Goal: Obtain resource: Obtain resource

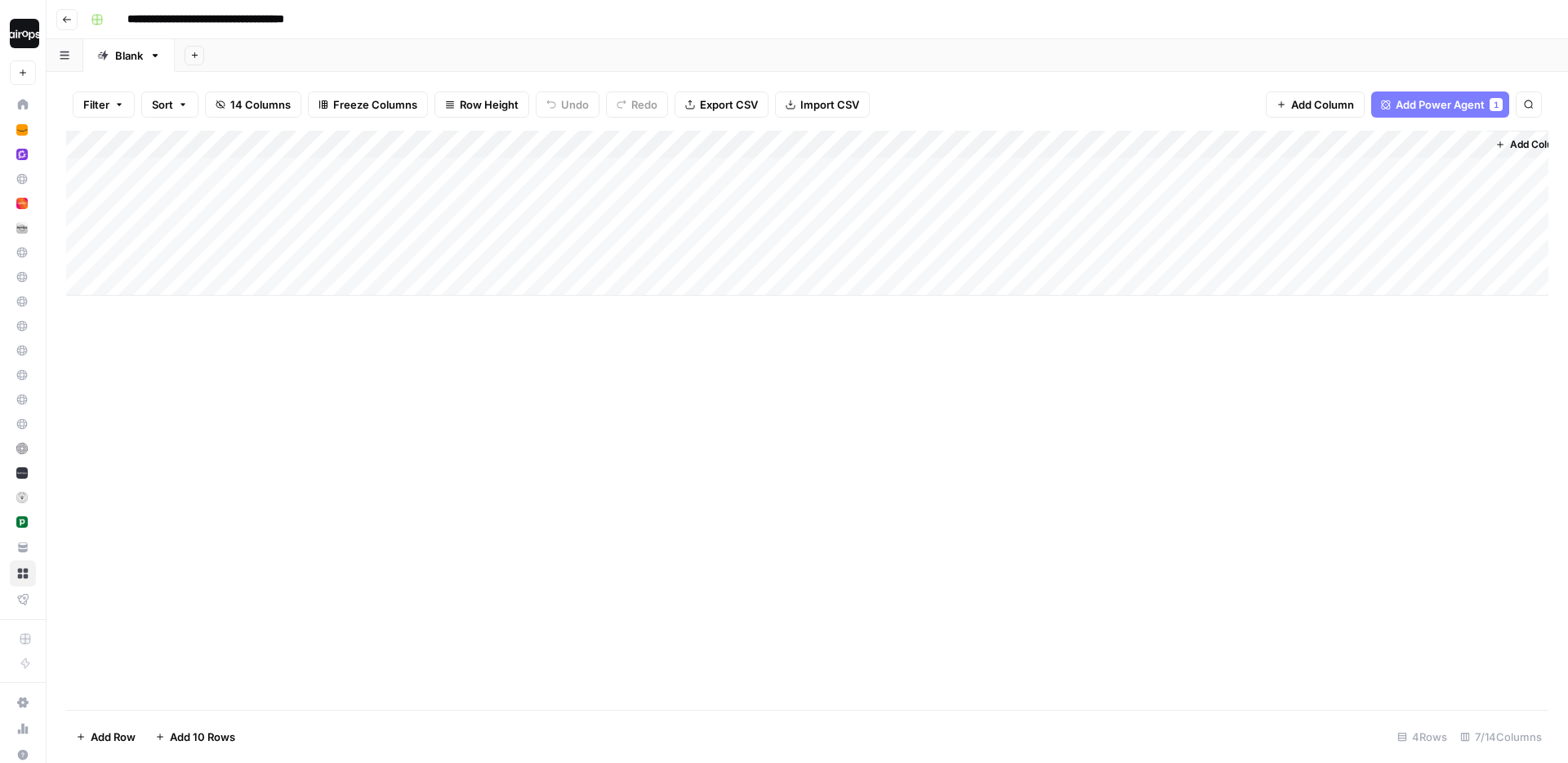
click at [154, 353] on div "Add Column" at bounding box center [807, 420] width 1483 height 579
click at [1324, 199] on div "Add Column" at bounding box center [807, 213] width 1483 height 165
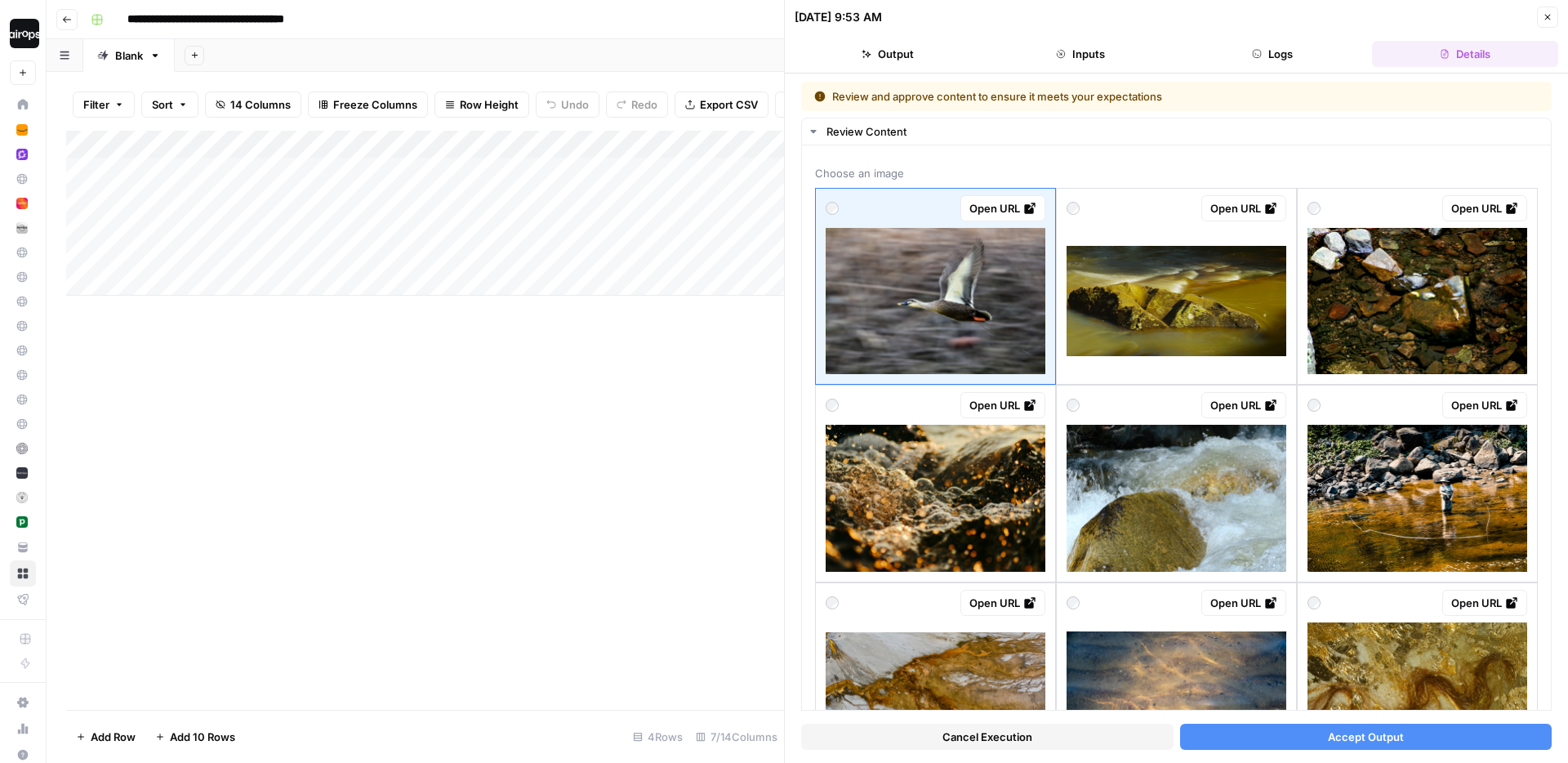
click at [1547, 14] on icon "button" at bounding box center [1548, 17] width 10 height 10
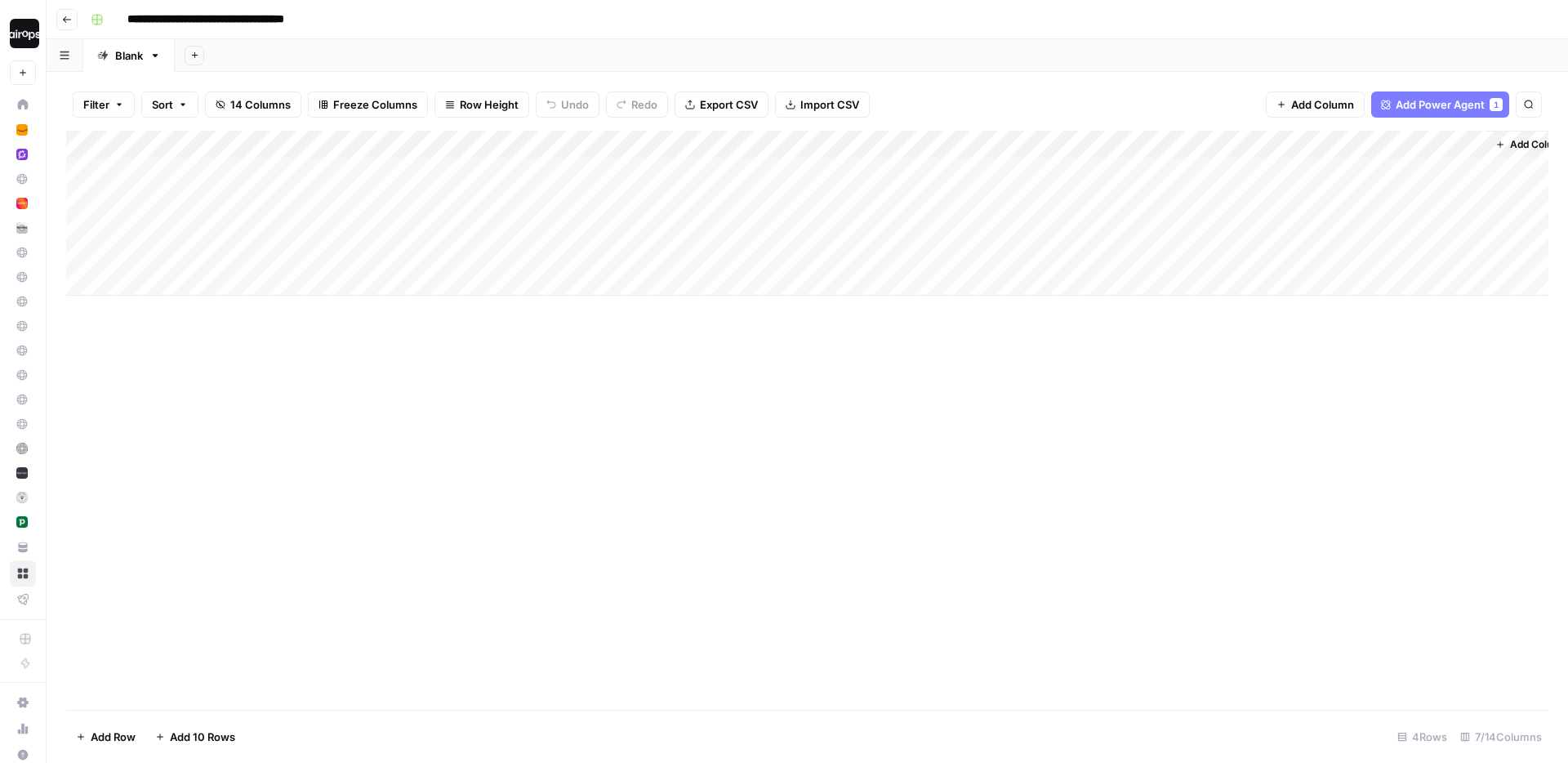
click at [479, 110] on span "Row Height" at bounding box center [488, 104] width 58 height 16
click at [476, 184] on span "Medium" at bounding box center [524, 183] width 118 height 16
click at [1306, 145] on div "Add Column" at bounding box center [807, 243] width 1483 height 224
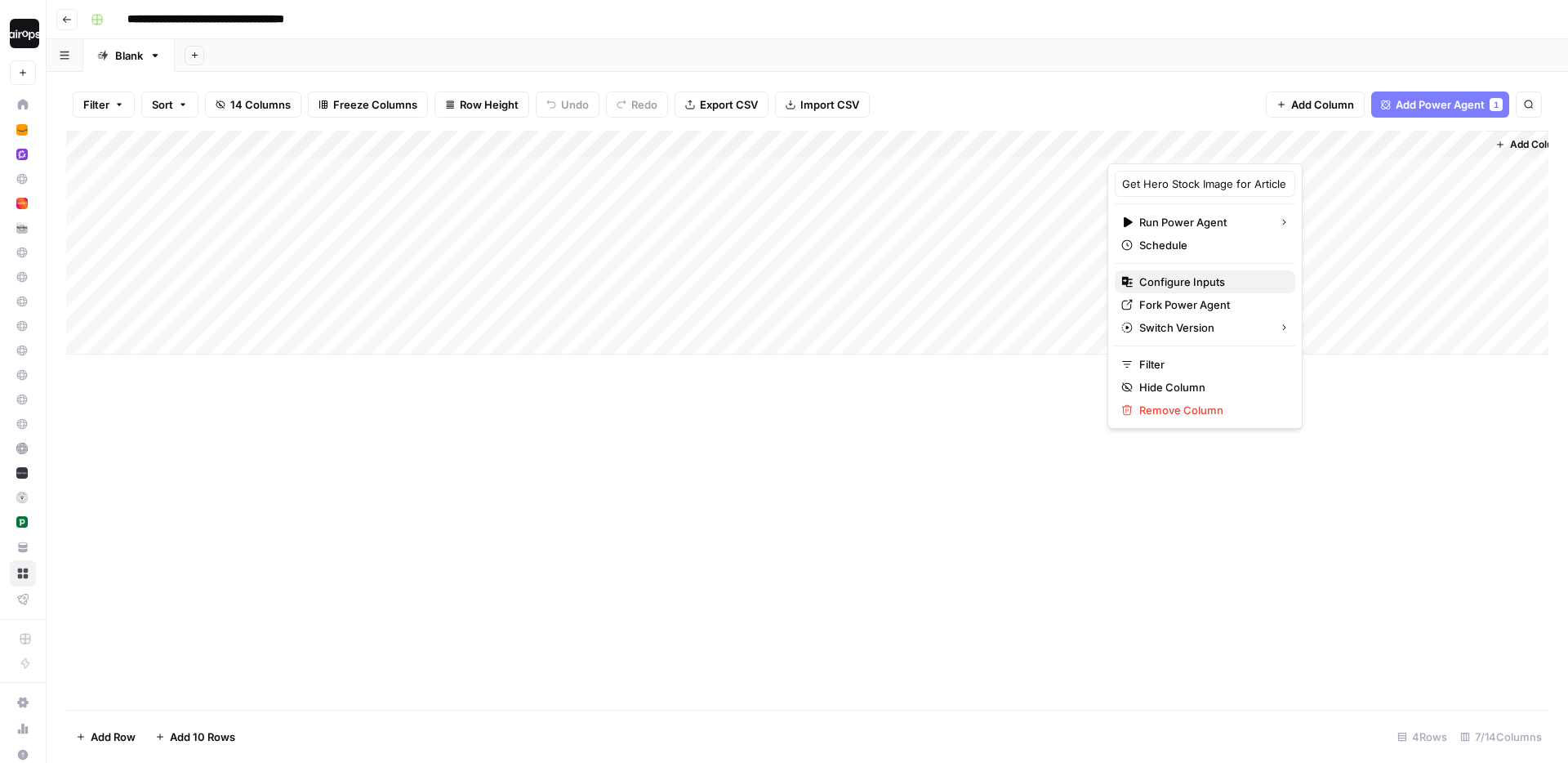
click at [1187, 283] on span "Configure Inputs" at bounding box center [1210, 281] width 143 height 16
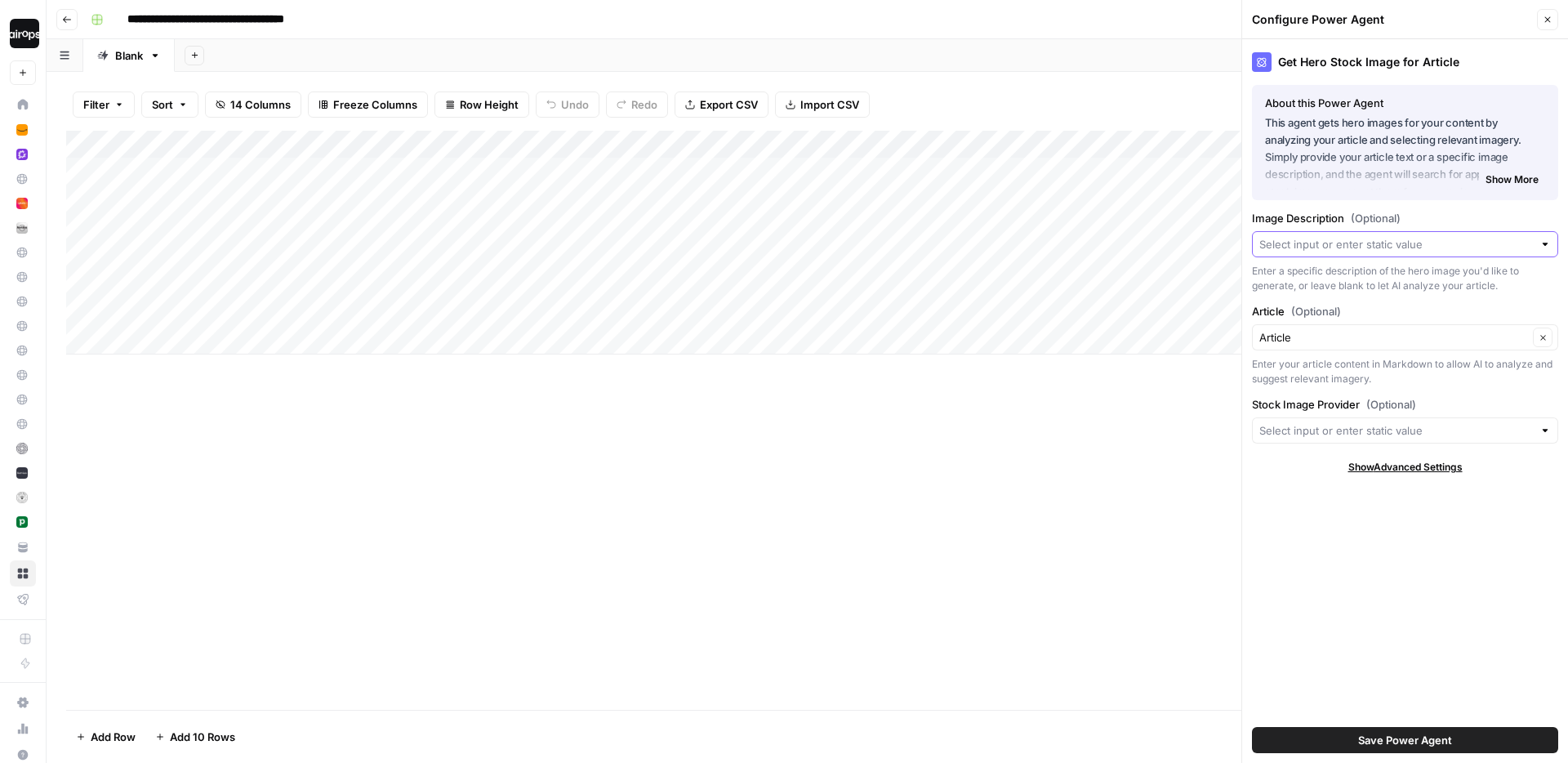
click at [1362, 242] on input "Image Description (Optional)" at bounding box center [1397, 244] width 274 height 16
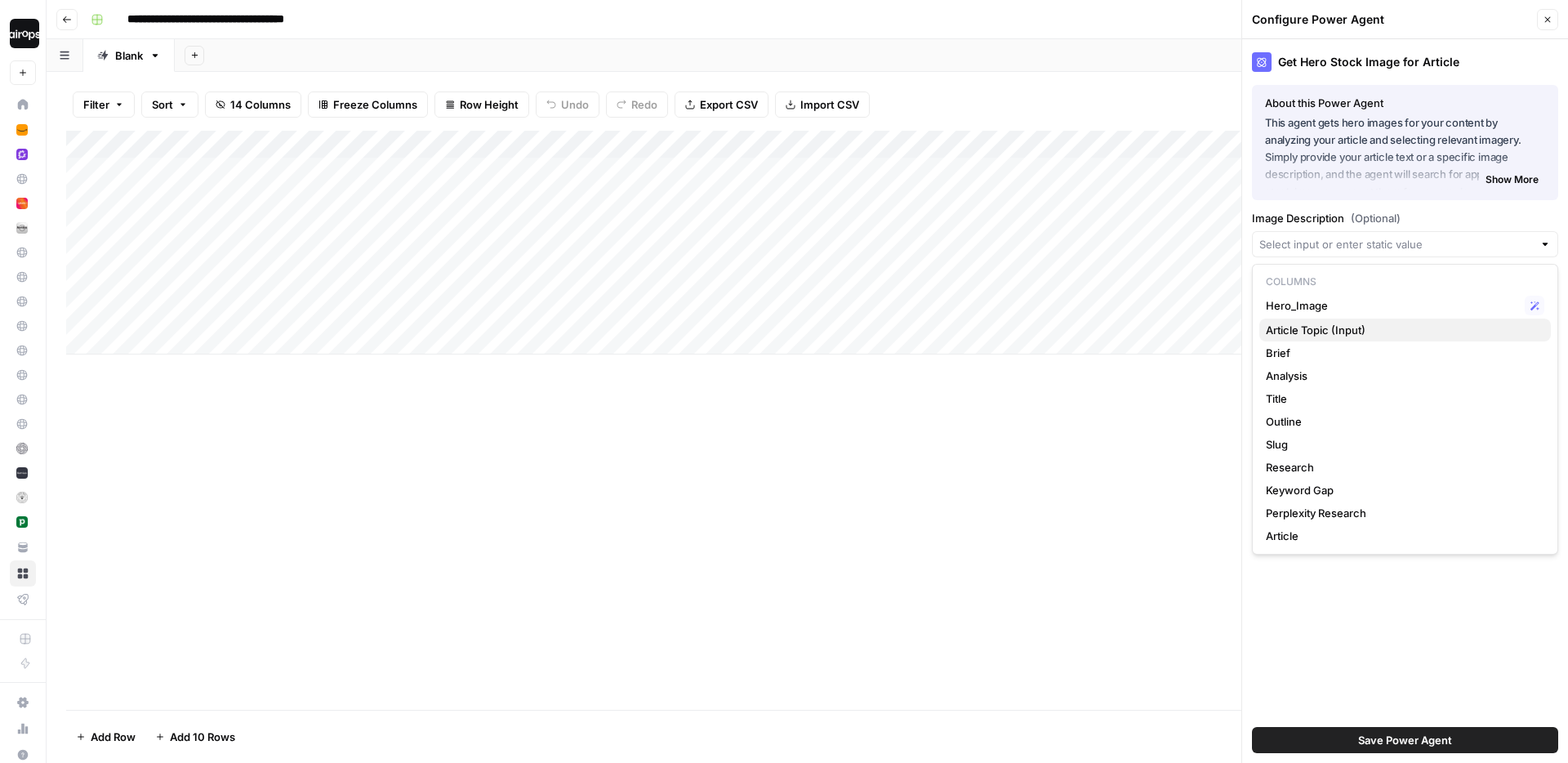
click at [1323, 330] on span "Article Topic (Input)" at bounding box center [1402, 329] width 272 height 16
type input "Article Topic (Input)"
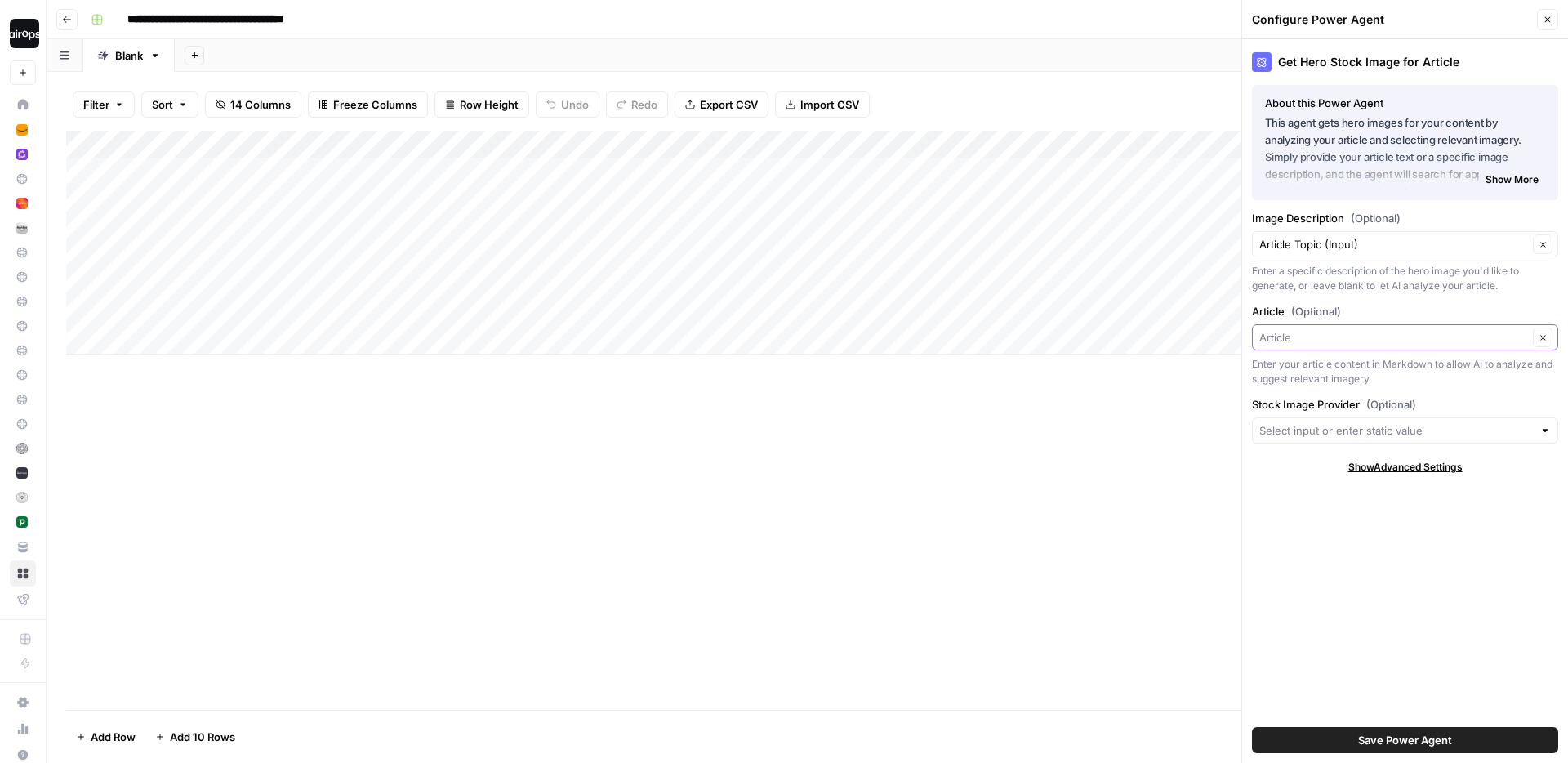
click at [1329, 341] on input "Article (Optional)" at bounding box center [1394, 337] width 269 height 16
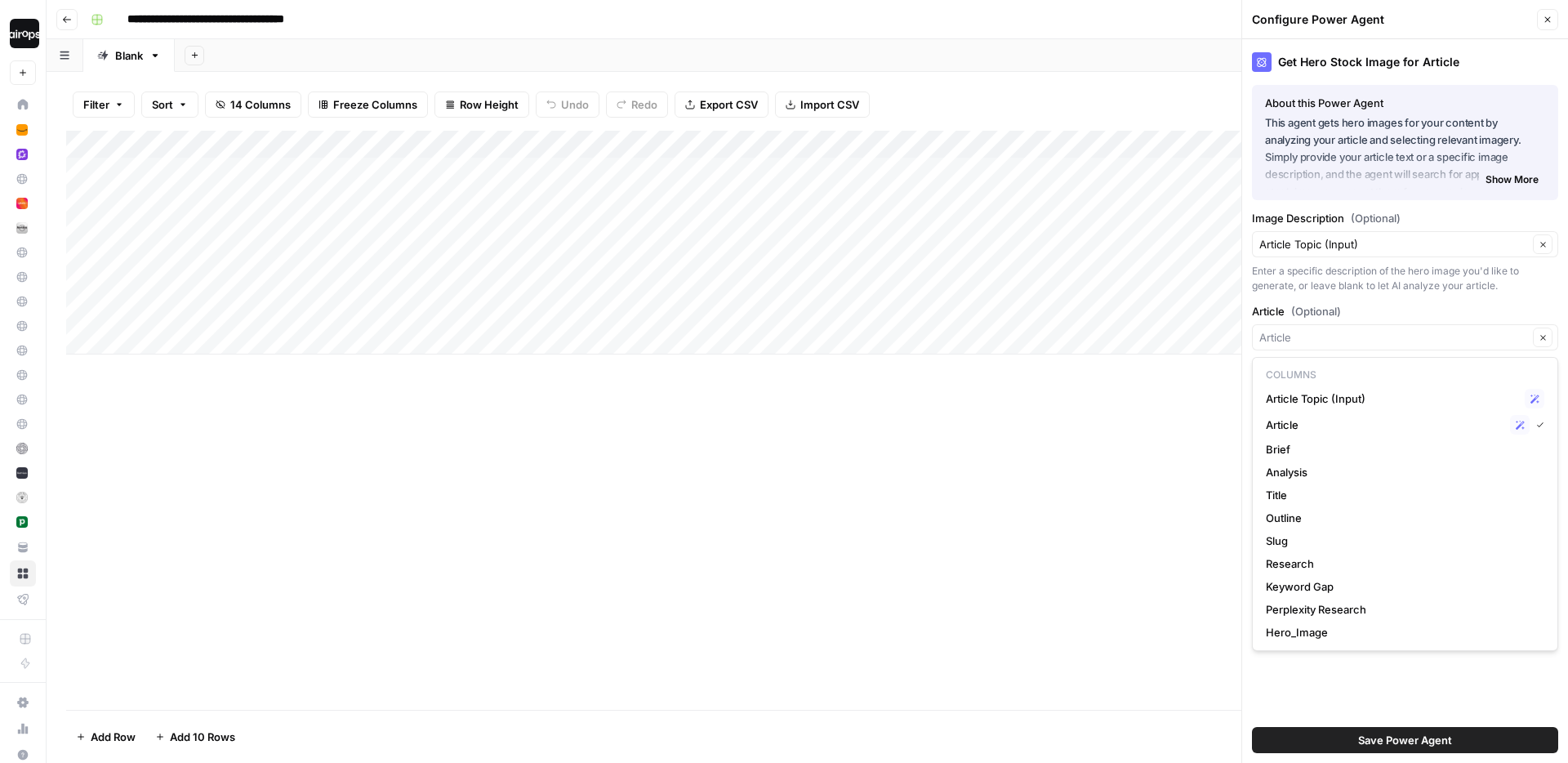
type input "Article"
click at [1386, 272] on div "Enter a specific description of the hero image you'd like to generate, or leave…" at bounding box center [1405, 279] width 306 height 30
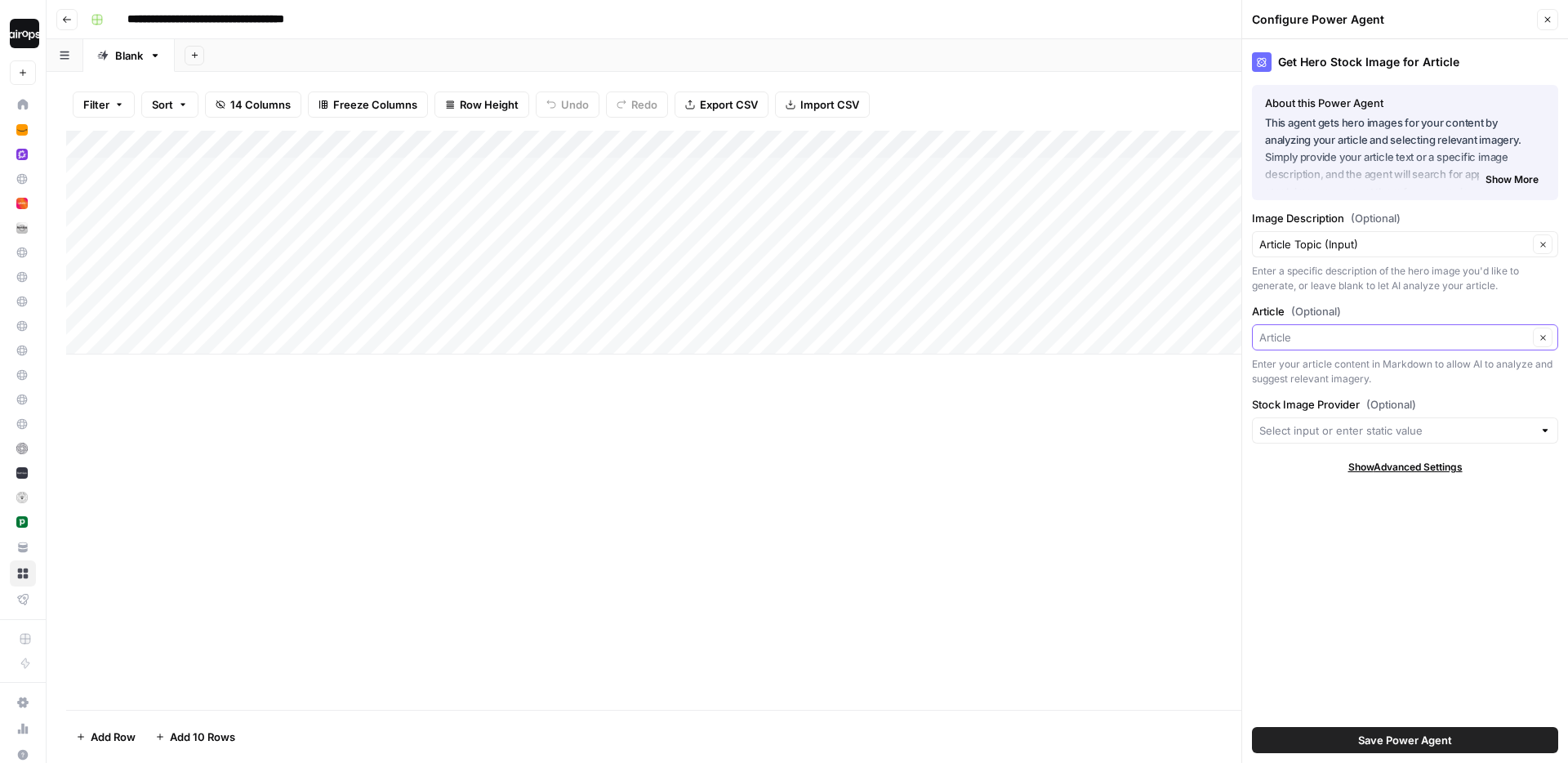
click at [1433, 339] on input "Article (Optional)" at bounding box center [1394, 337] width 269 height 16
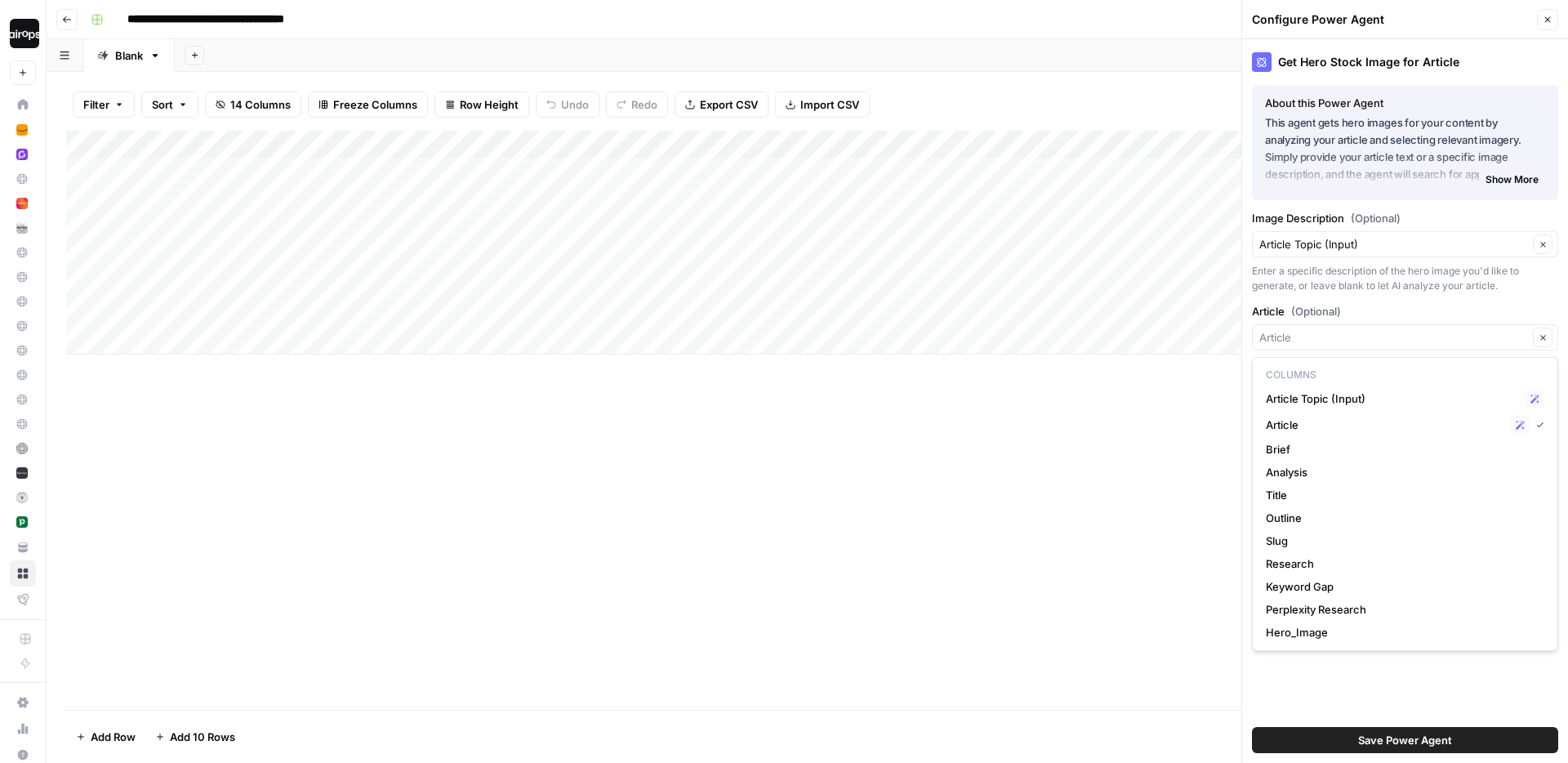
type input "Article"
click at [1383, 287] on div "Enter a specific description of the hero image you'd like to generate, or leave…" at bounding box center [1405, 279] width 306 height 30
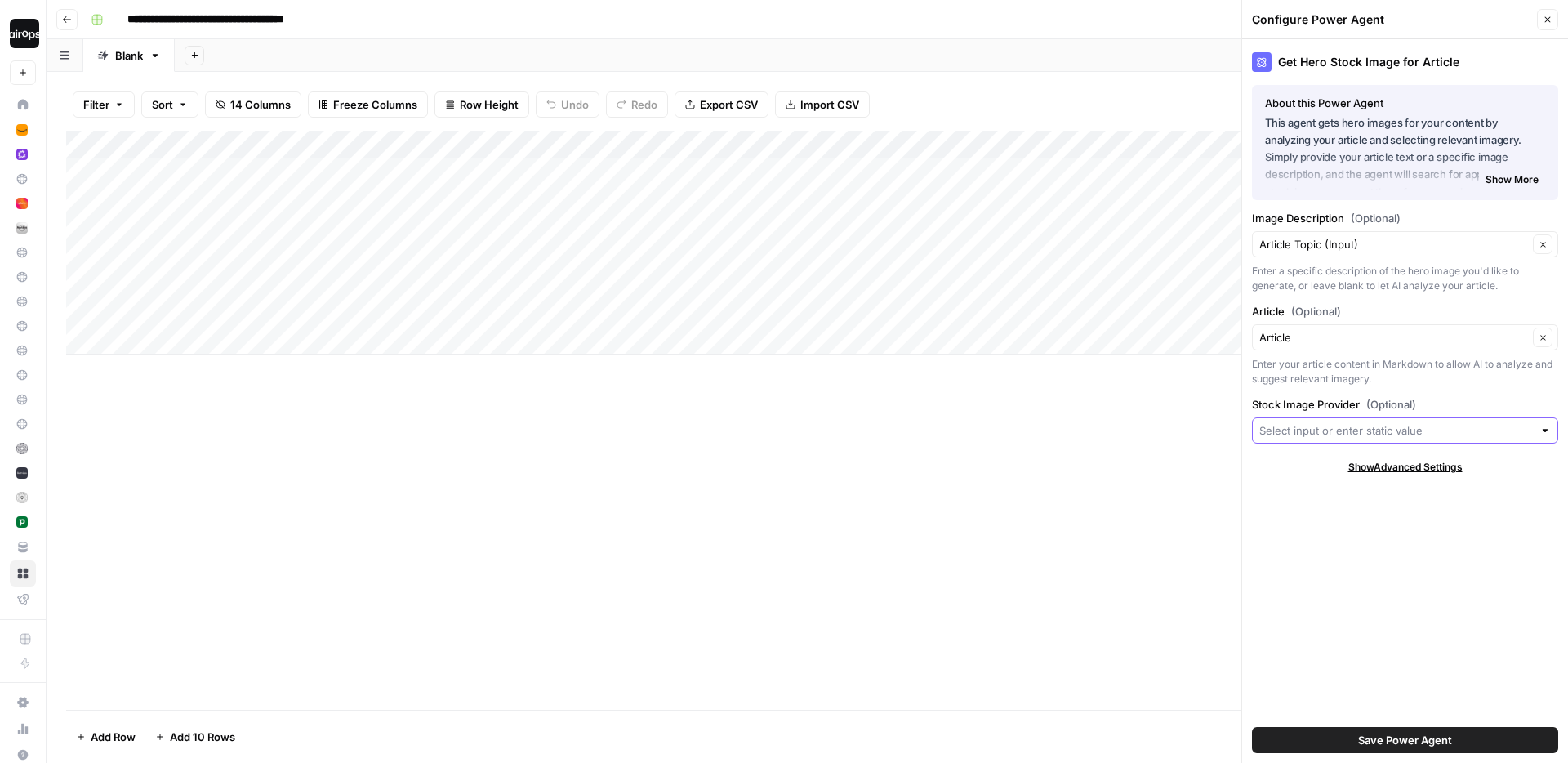
click at [1387, 430] on input "Stock Image Provider (Optional)" at bounding box center [1397, 430] width 274 height 16
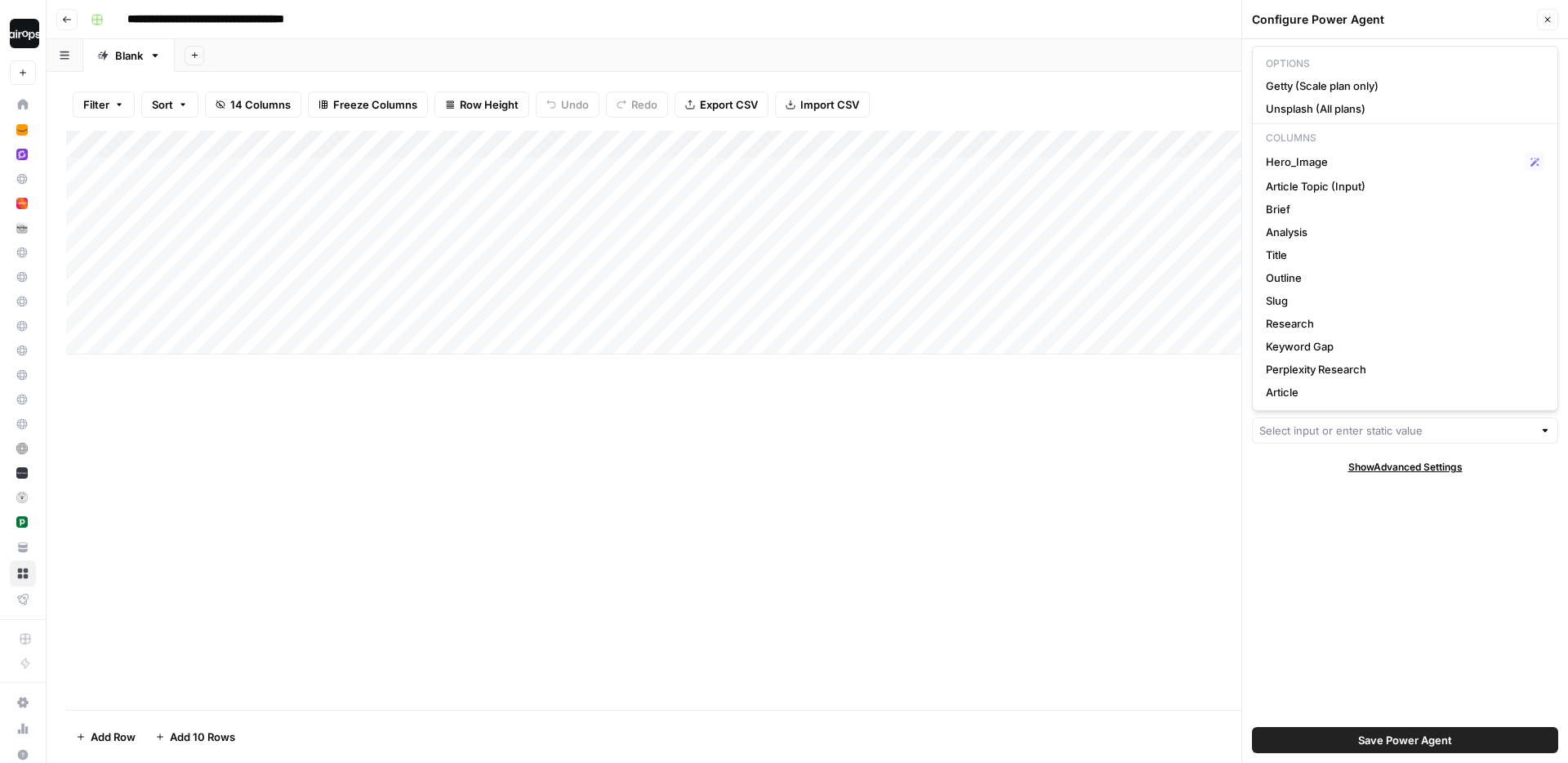
click at [1328, 570] on div "Get Hero Stock Image for Article About this Power Agent This agent gets hero im…" at bounding box center [1405, 401] width 325 height 724
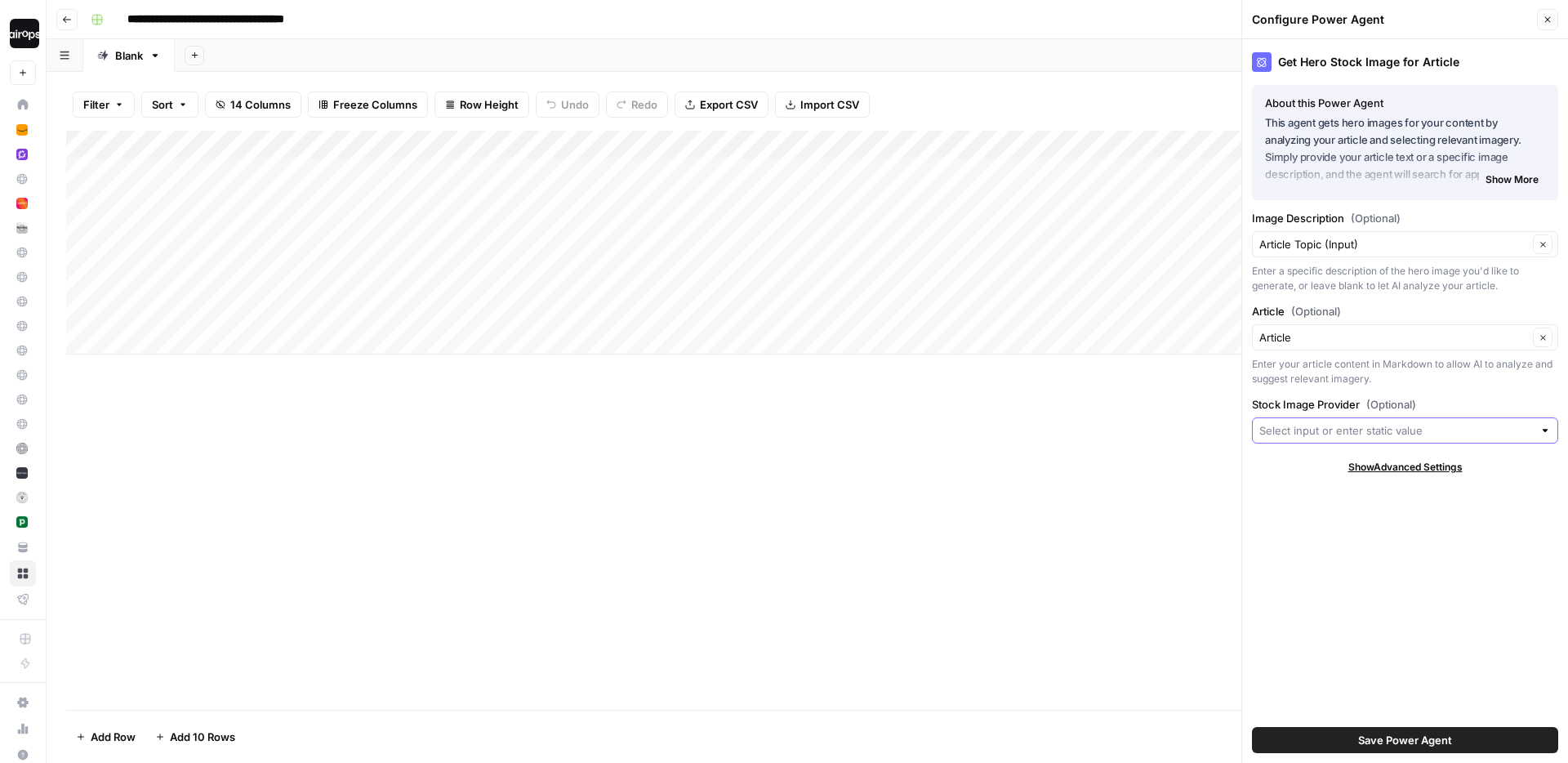
click at [1466, 432] on input "Stock Image Provider (Optional)" at bounding box center [1397, 430] width 274 height 16
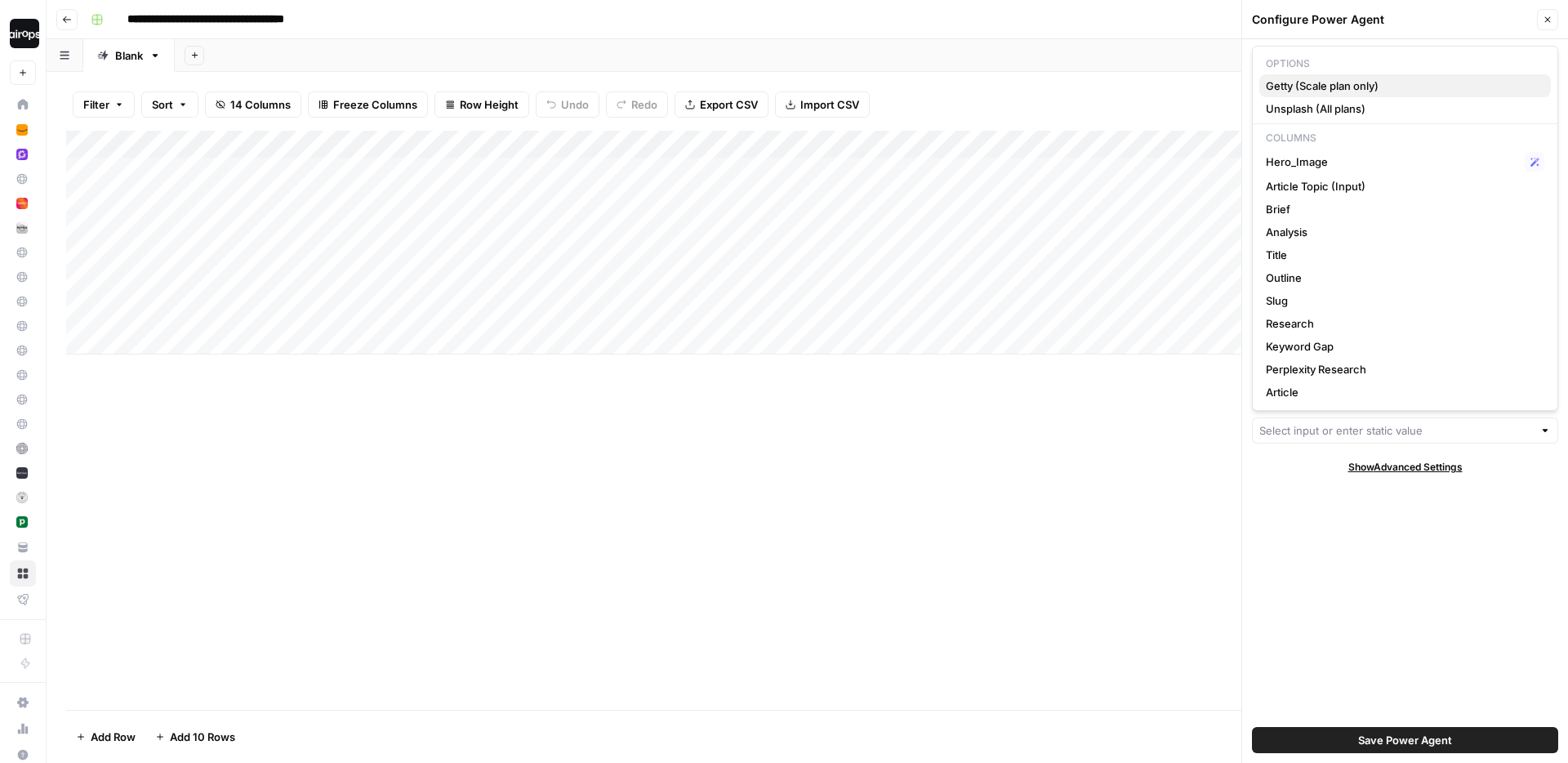
click at [1418, 84] on span "Getty (Scale plan only)" at bounding box center [1402, 85] width 272 height 16
type input "Getty (Scale plan only)"
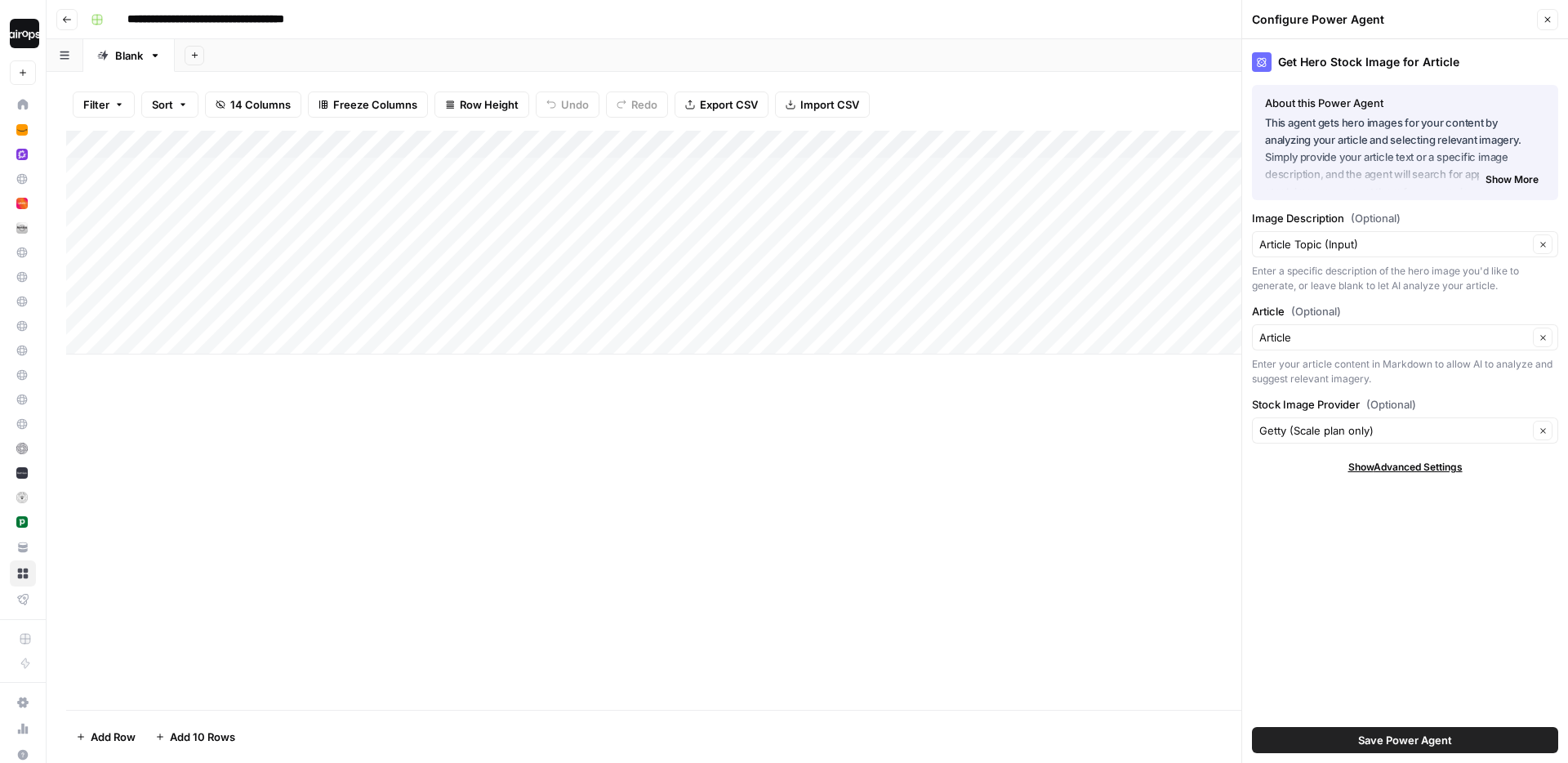
click at [1373, 592] on div "Get Hero Stock Image for Article About this Power Agent This agent gets hero im…" at bounding box center [1405, 401] width 325 height 724
click at [1383, 734] on span "Save Power Agent" at bounding box center [1405, 740] width 94 height 16
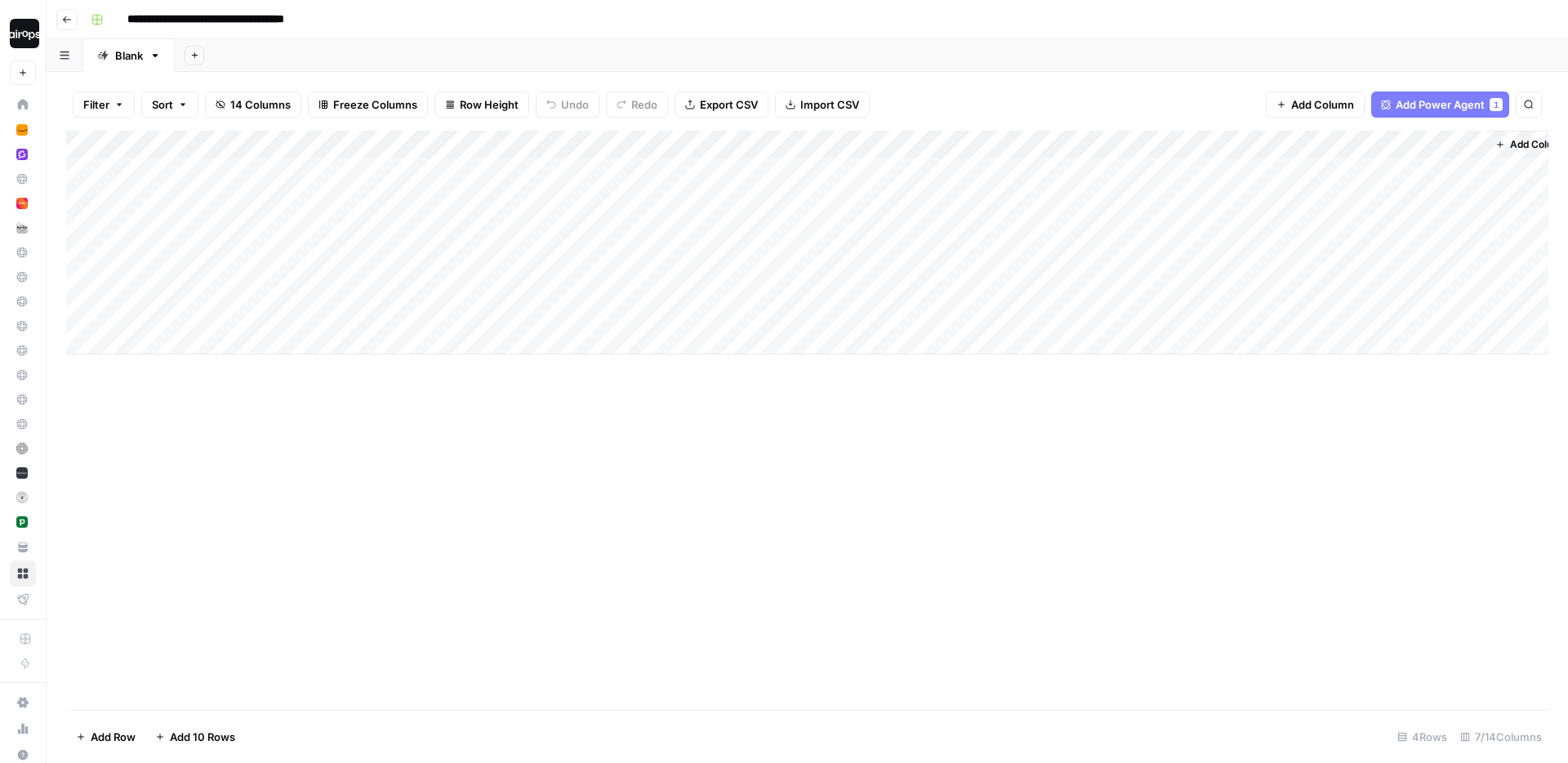
click at [1211, 214] on div "Add Column" at bounding box center [807, 243] width 1483 height 224
click at [1323, 213] on div "Add Column" at bounding box center [807, 243] width 1483 height 224
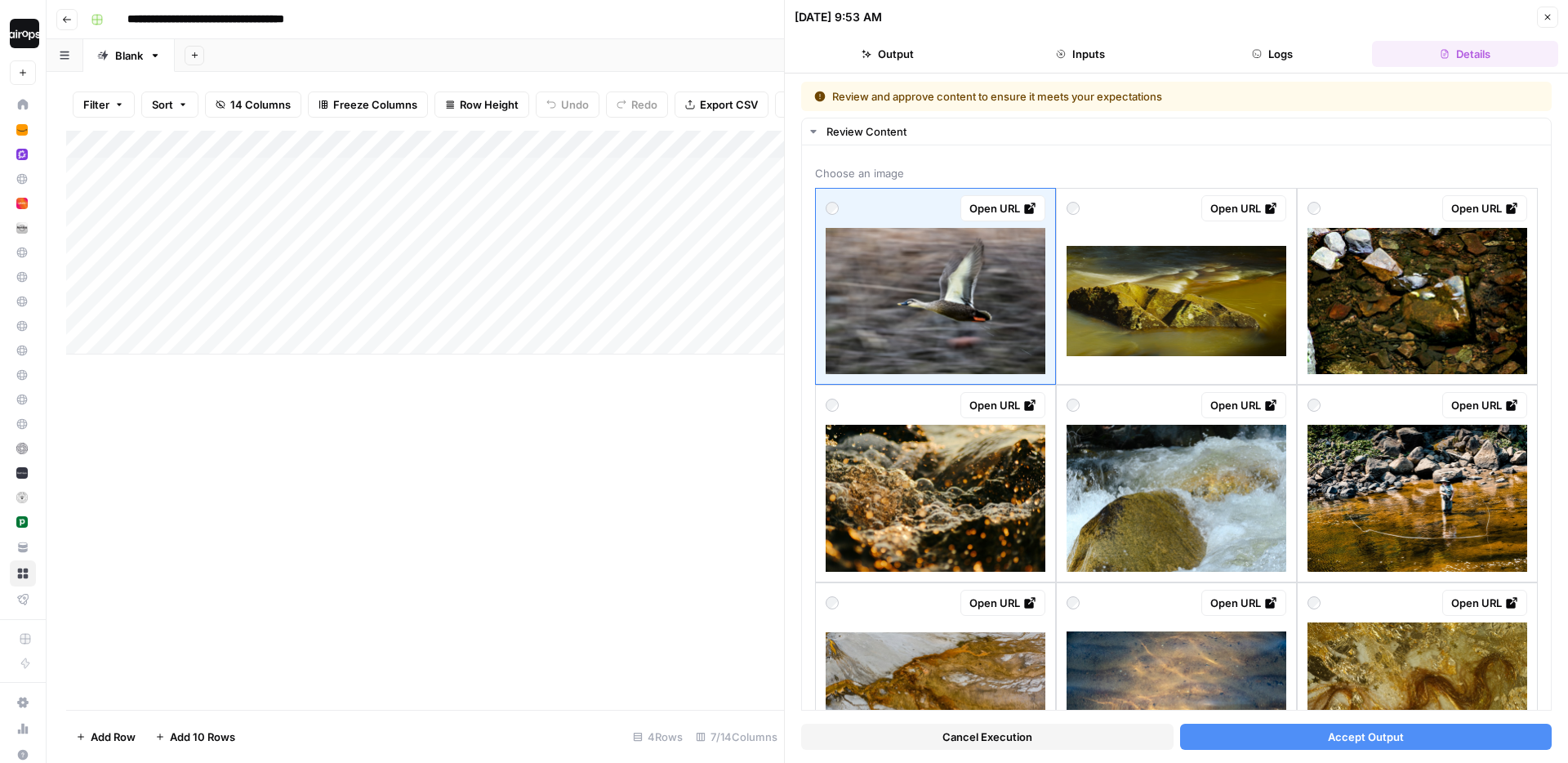
click at [1057, 732] on button "Cancel Execution" at bounding box center [987, 736] width 372 height 26
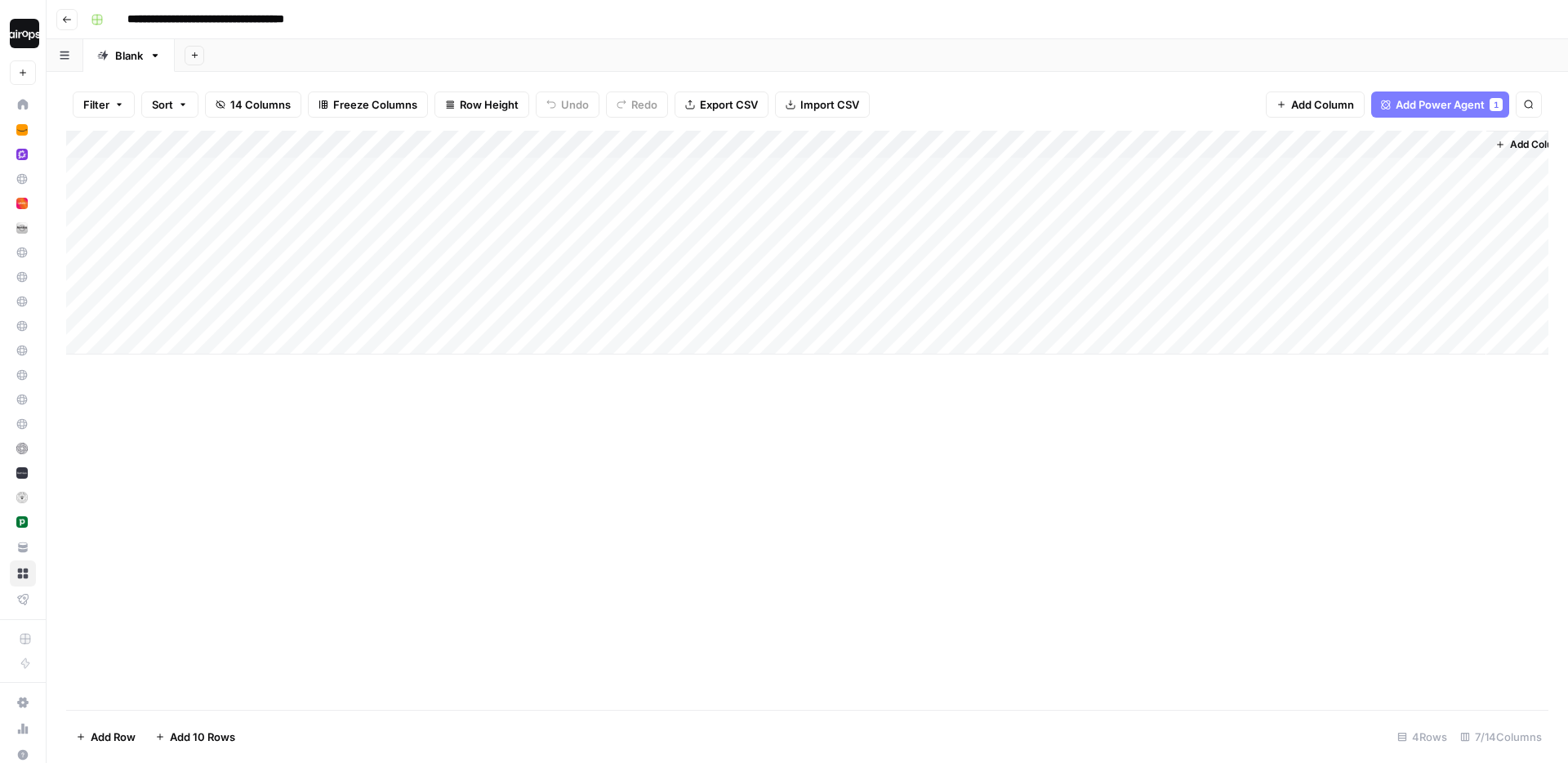
click at [1243, 319] on div "Add Column" at bounding box center [807, 243] width 1483 height 224
click at [1320, 296] on div "Add Column" at bounding box center [807, 243] width 1483 height 224
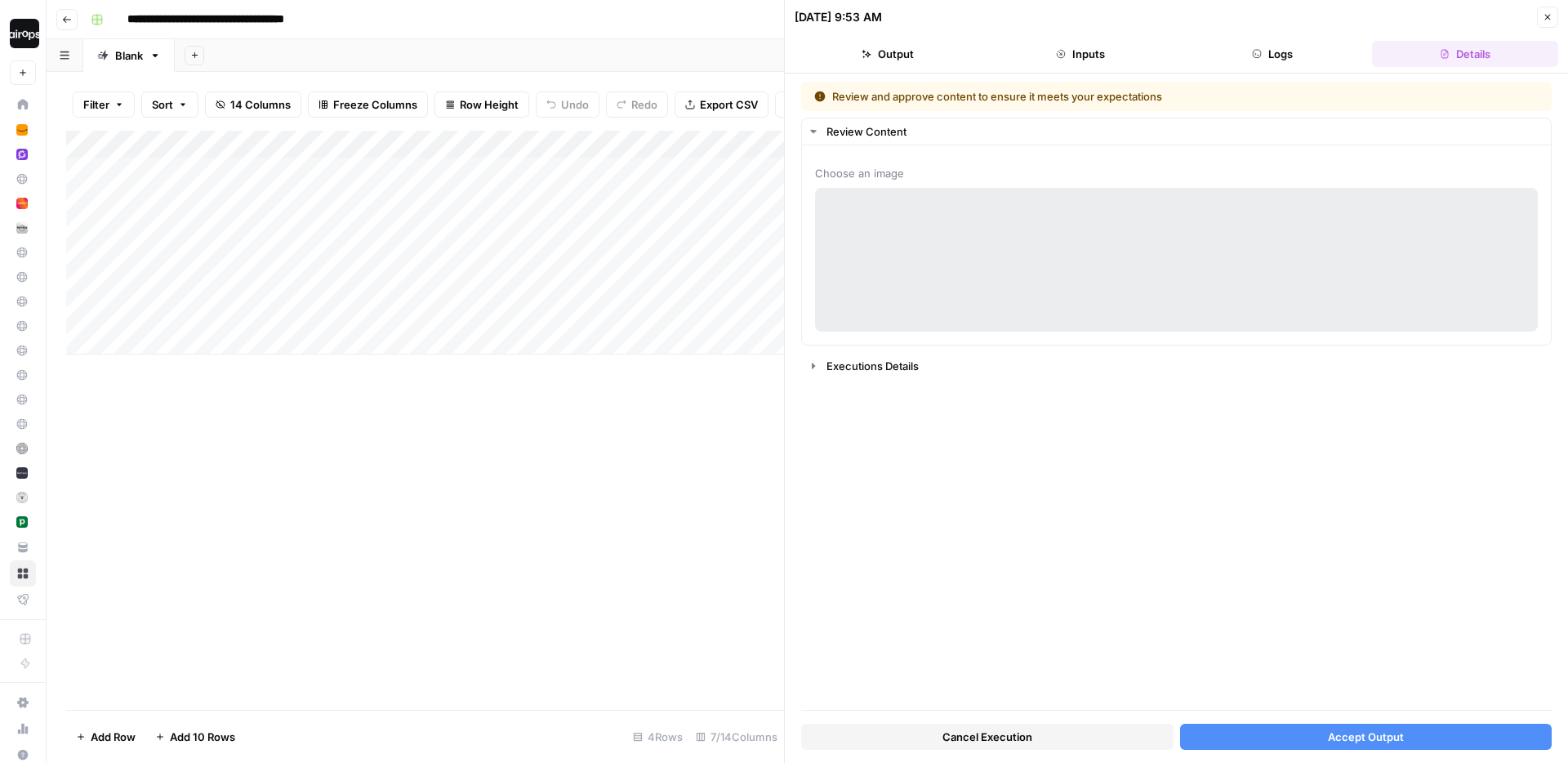
click at [1027, 737] on span "Cancel Execution" at bounding box center [988, 736] width 90 height 16
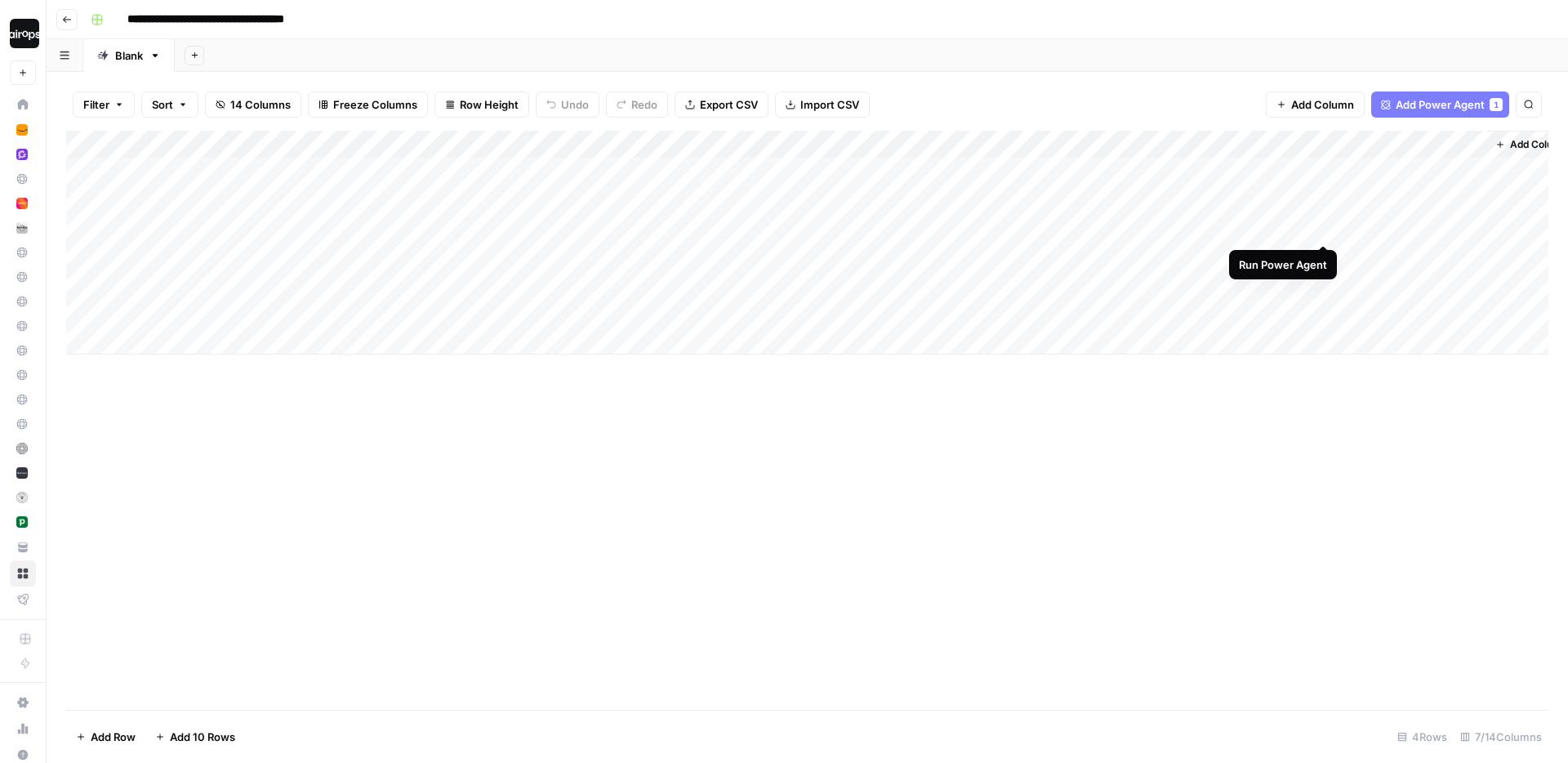
click at [1327, 213] on div "Add Column" at bounding box center [807, 243] width 1483 height 224
click at [1327, 293] on div "Add Column" at bounding box center [807, 243] width 1483 height 224
click at [1323, 213] on div "Add Column" at bounding box center [807, 243] width 1483 height 224
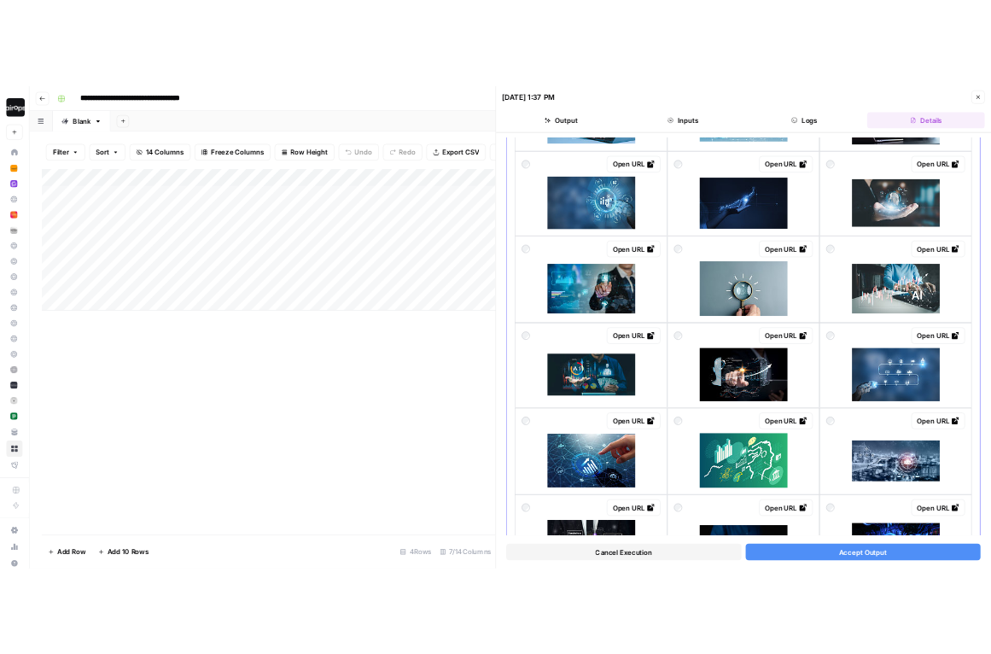
scroll to position [391, 0]
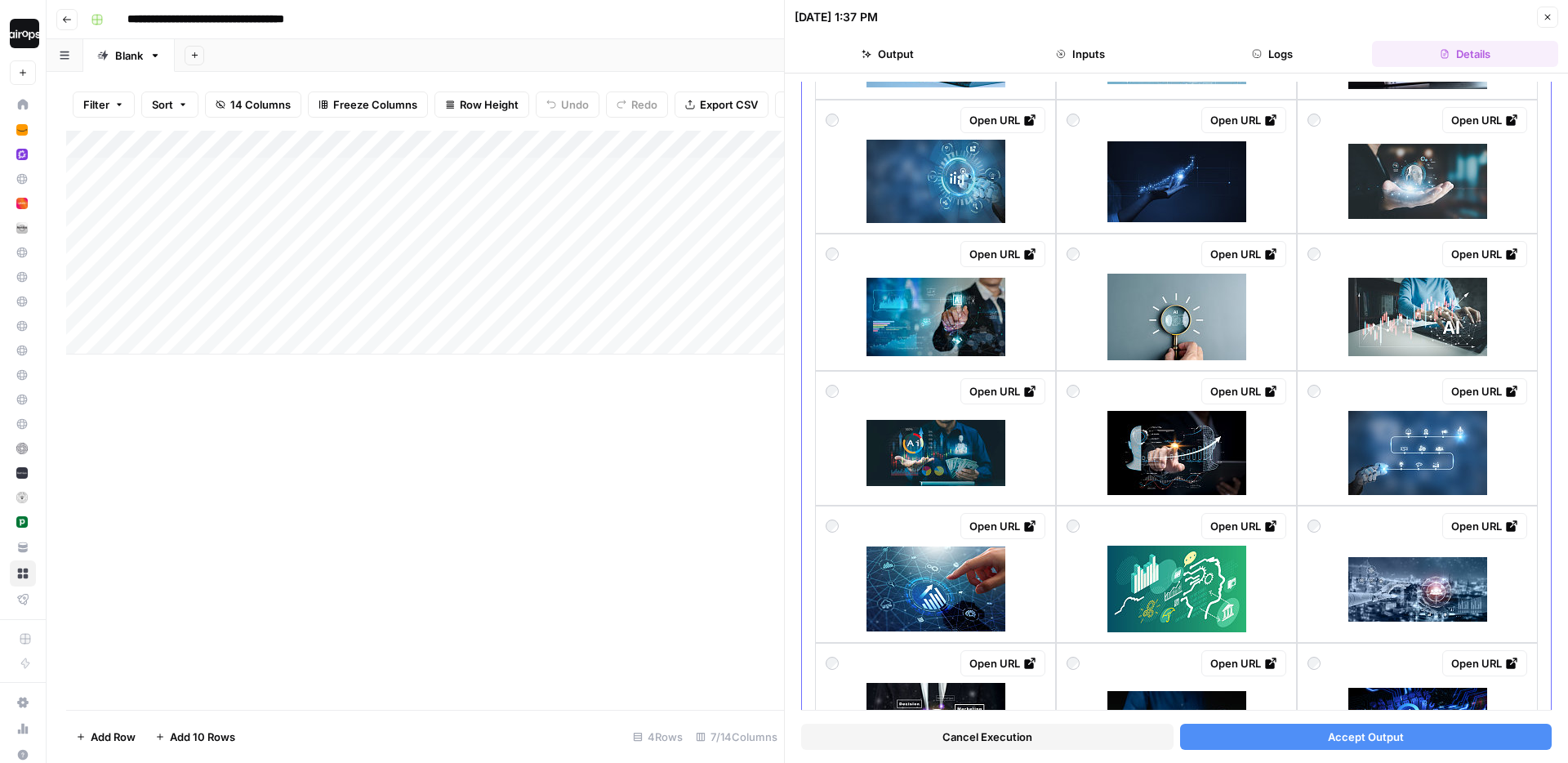
click at [1410, 312] on img at bounding box center [1418, 317] width 139 height 79
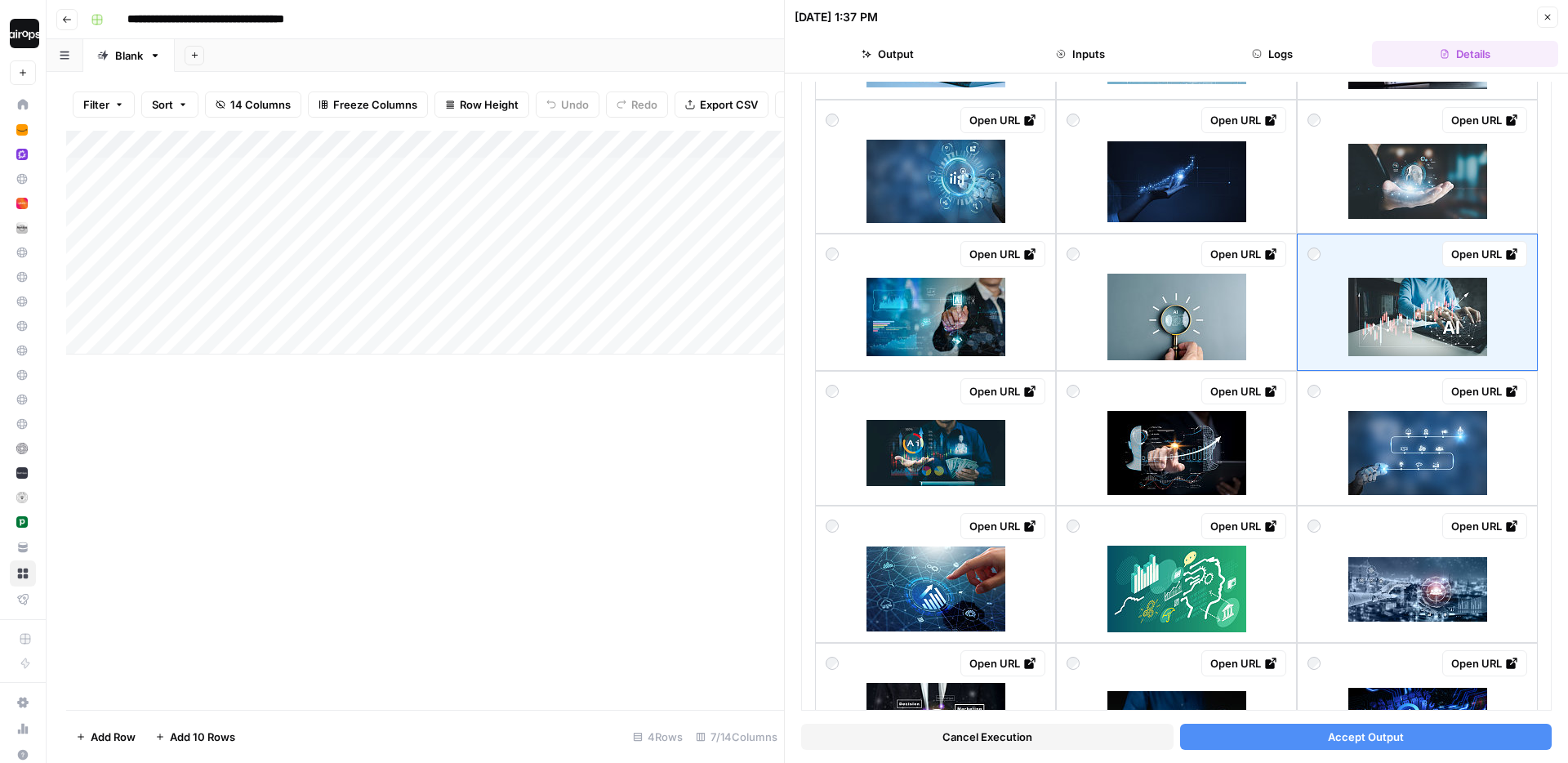
click at [1343, 741] on span "Accept Output" at bounding box center [1366, 736] width 76 height 16
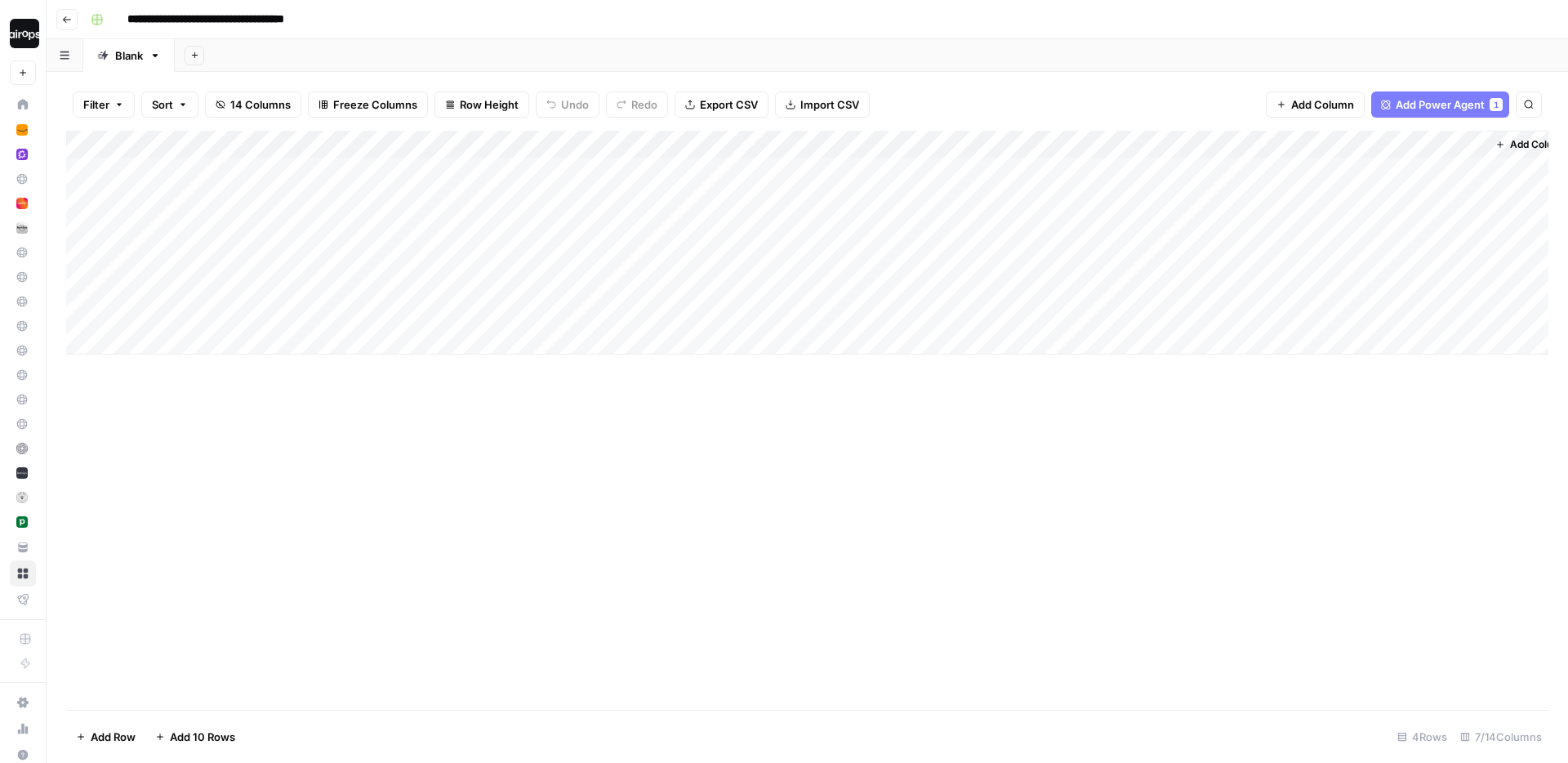
click at [1101, 71] on div "Add Sheet" at bounding box center [872, 56] width 1394 height 33
click at [601, 50] on div "Add Sheet" at bounding box center [872, 56] width 1394 height 33
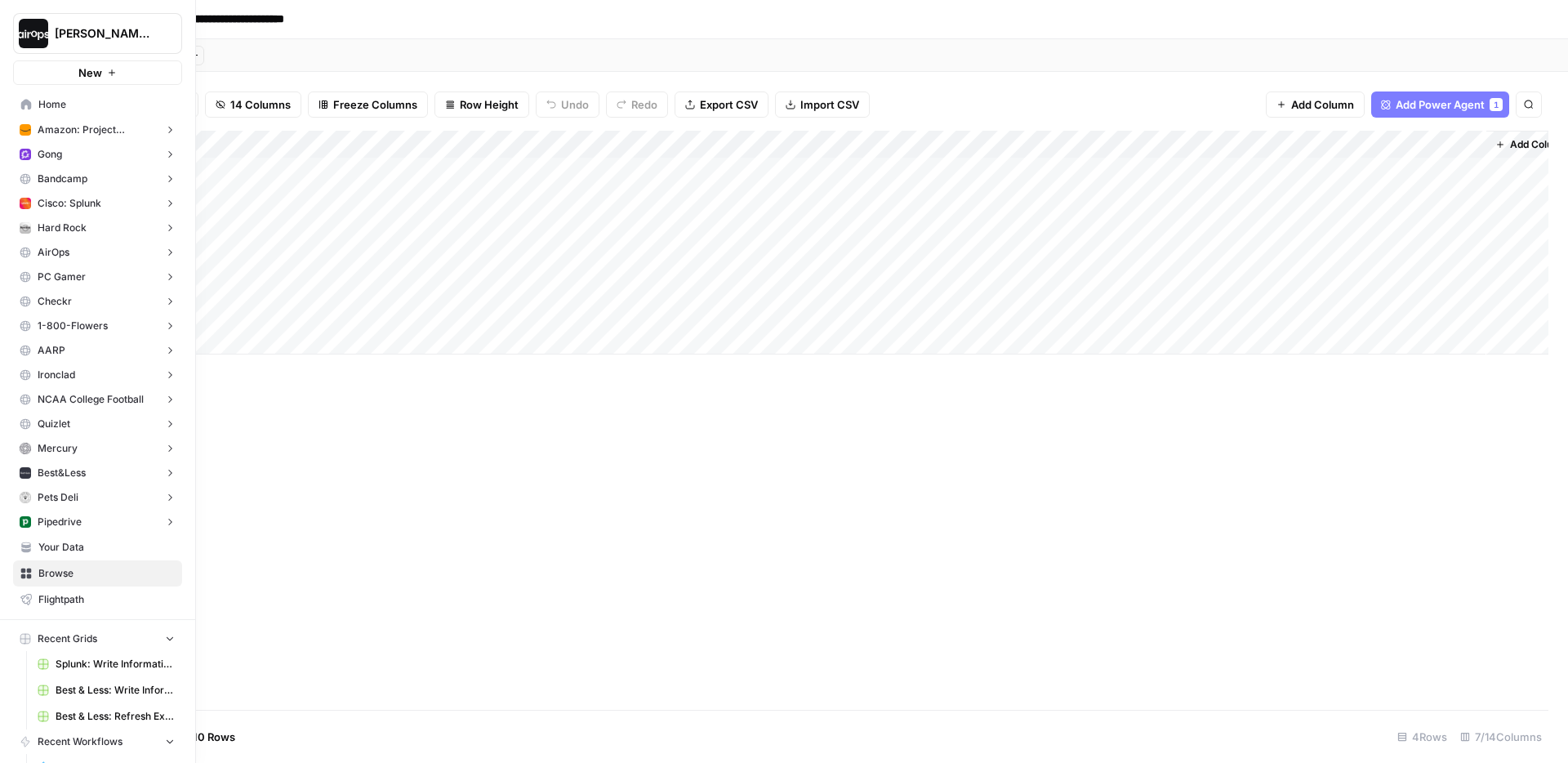
click at [76, 551] on span "Your Data" at bounding box center [106, 547] width 137 height 14
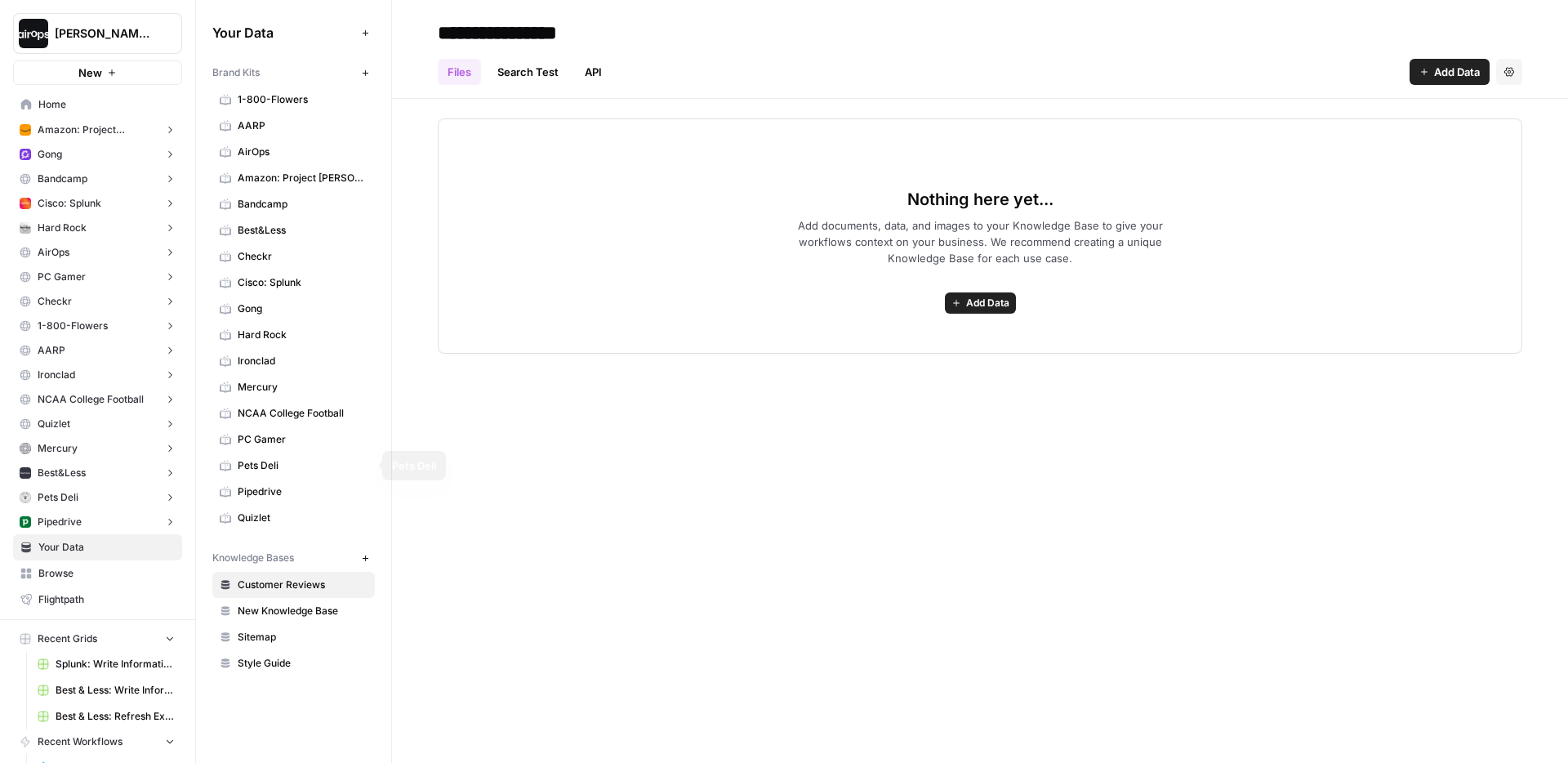
click at [298, 457] on link "Pets Deli" at bounding box center [294, 465] width 163 height 26
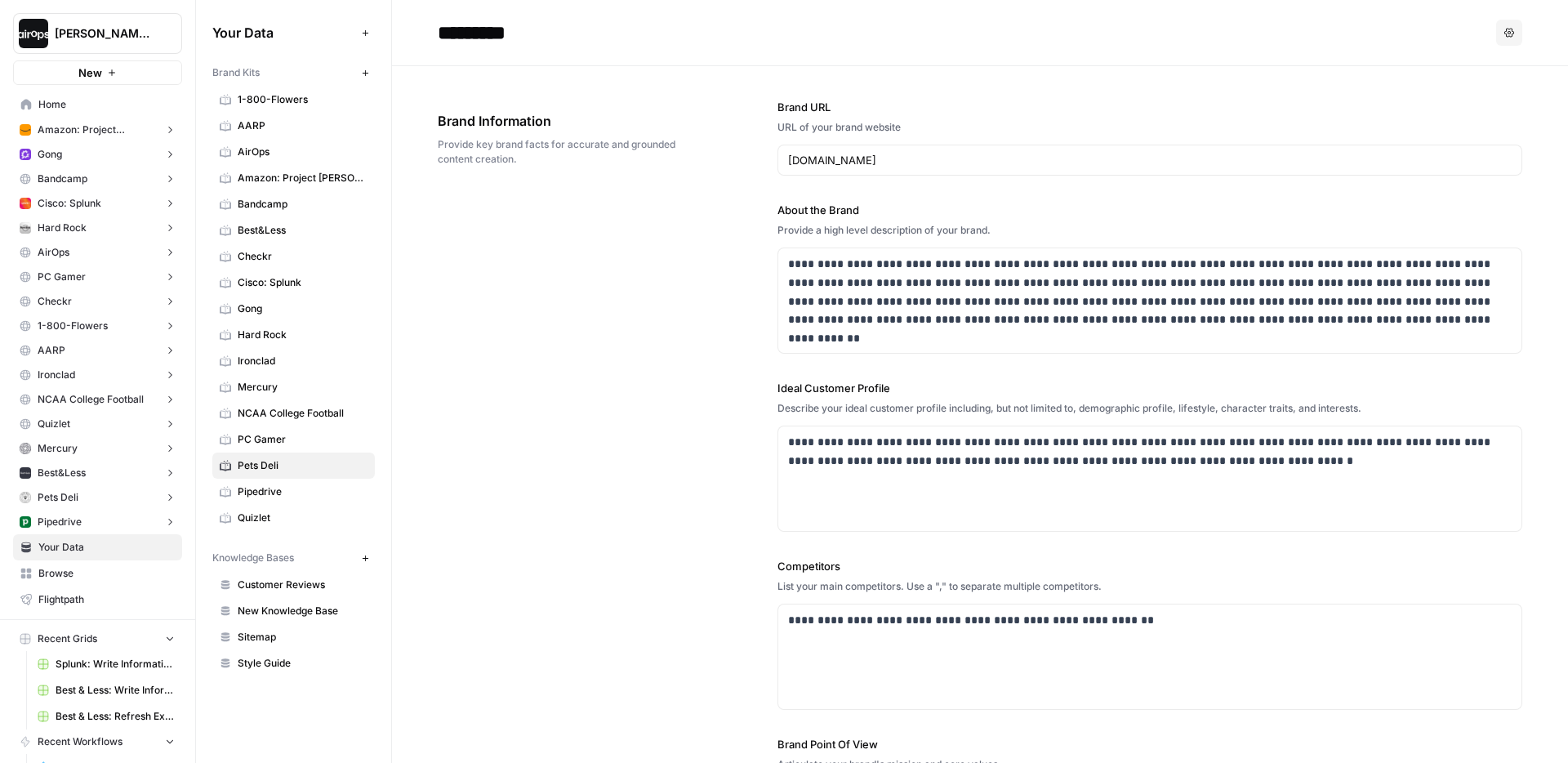
click at [1518, 34] on button "Options" at bounding box center [1509, 32] width 26 height 26
click at [1461, 117] on button "Delete" at bounding box center [1470, 108] width 90 height 23
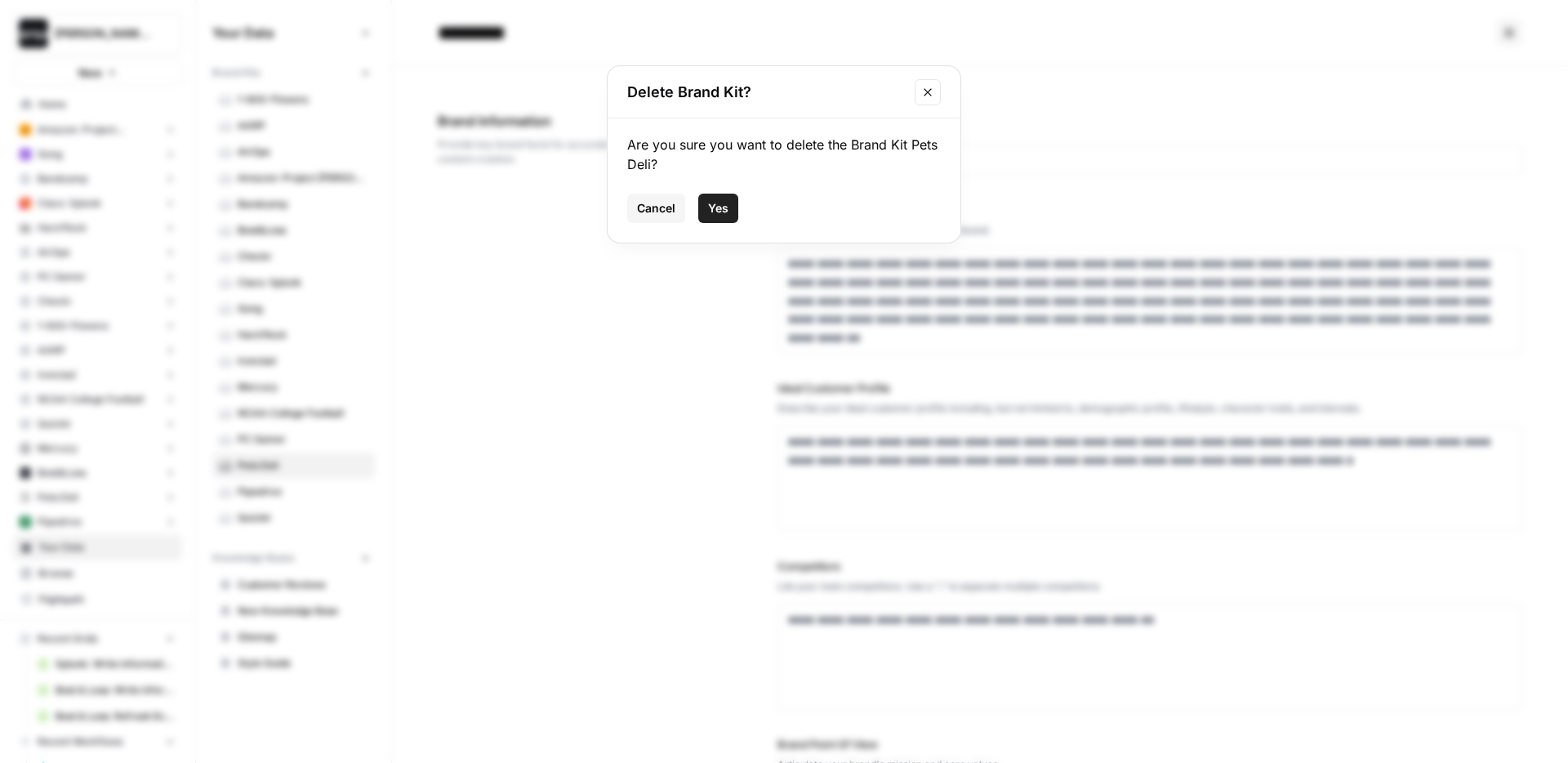
click at [720, 207] on span "Yes" at bounding box center [718, 208] width 20 height 16
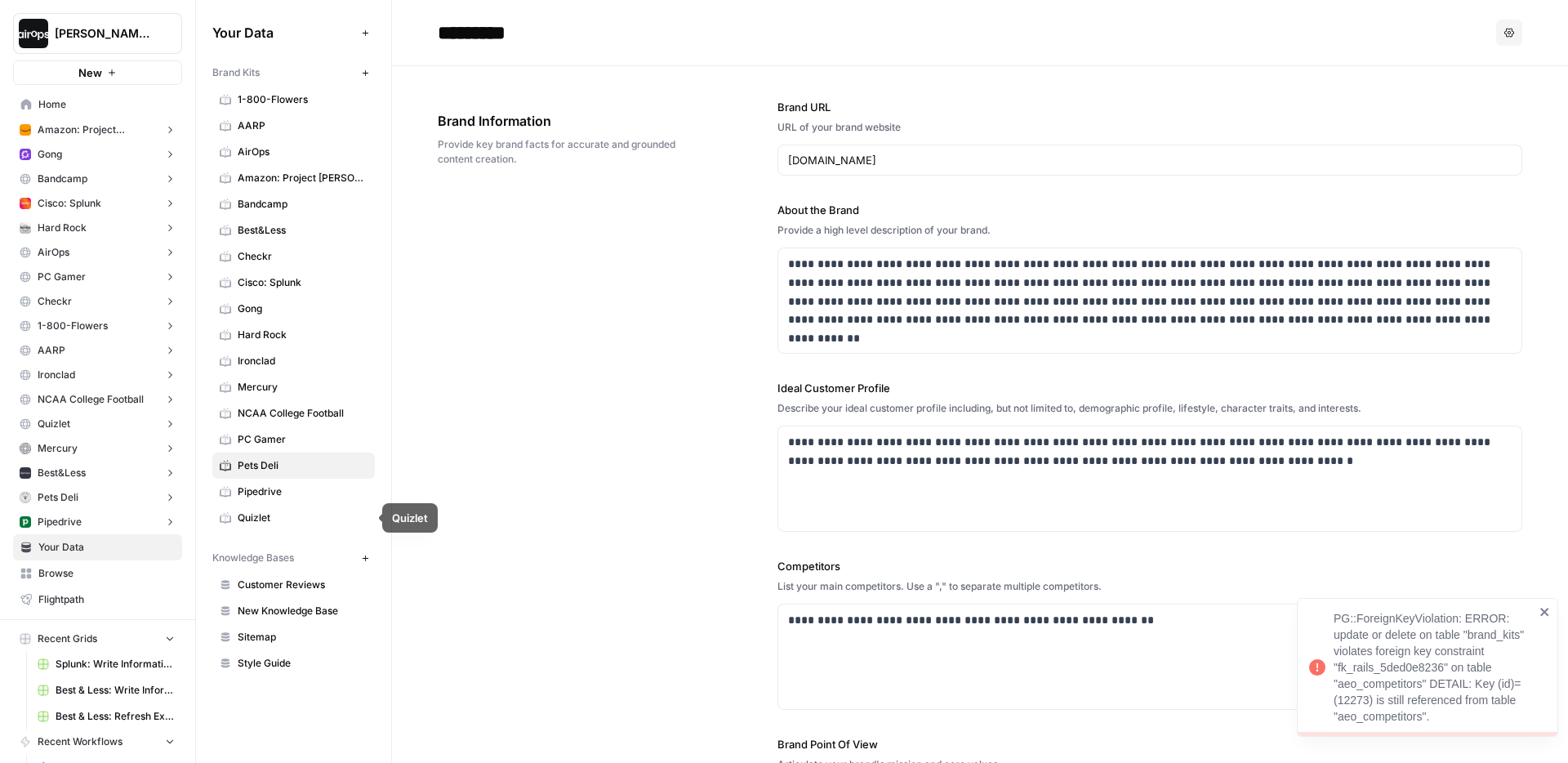
click at [443, 454] on div "**********" at bounding box center [979, 493] width 1085 height 855
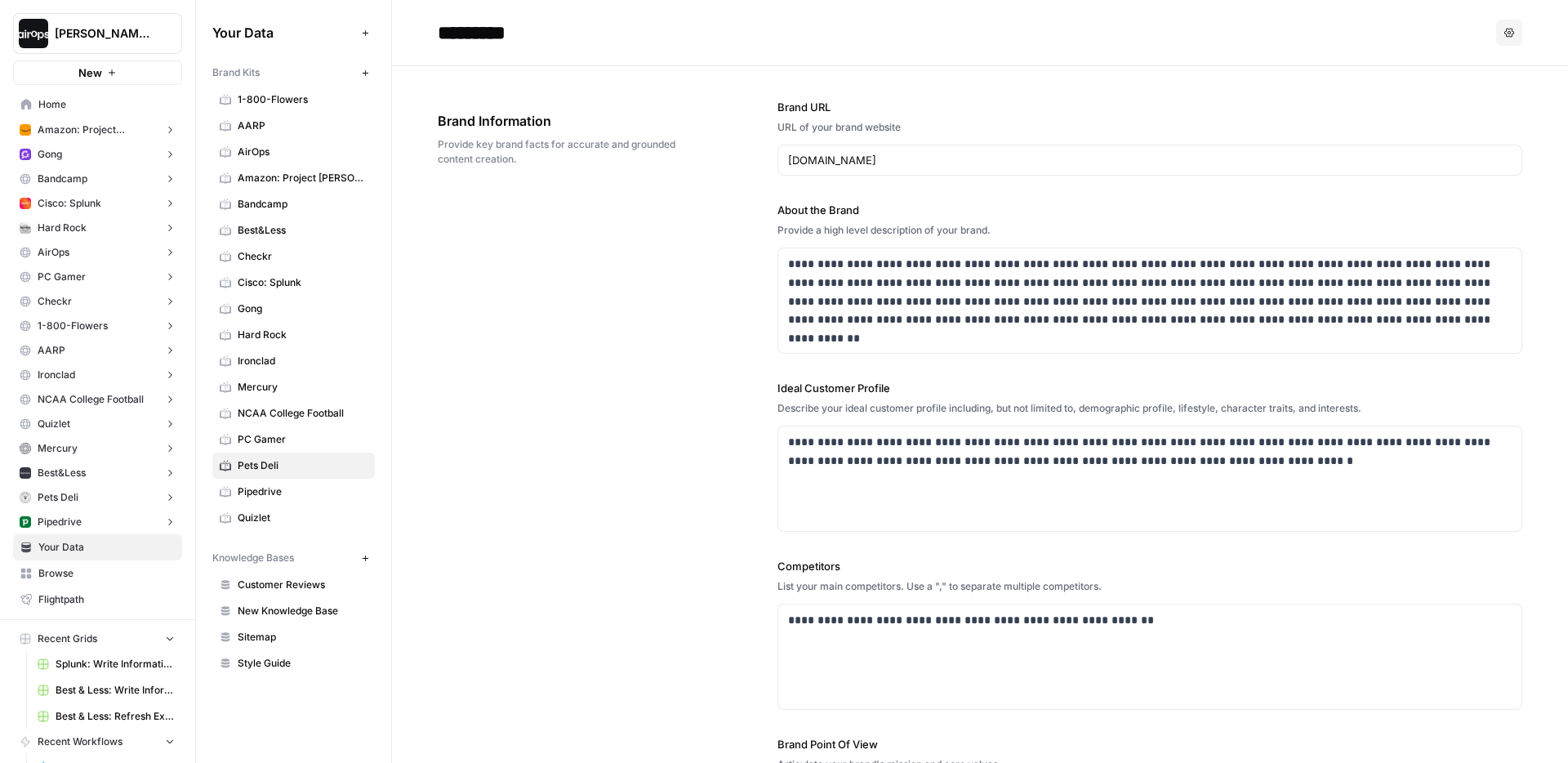
click at [484, 559] on div "**********" at bounding box center [979, 493] width 1085 height 855
click at [275, 630] on span "Sitemap" at bounding box center [302, 637] width 130 height 14
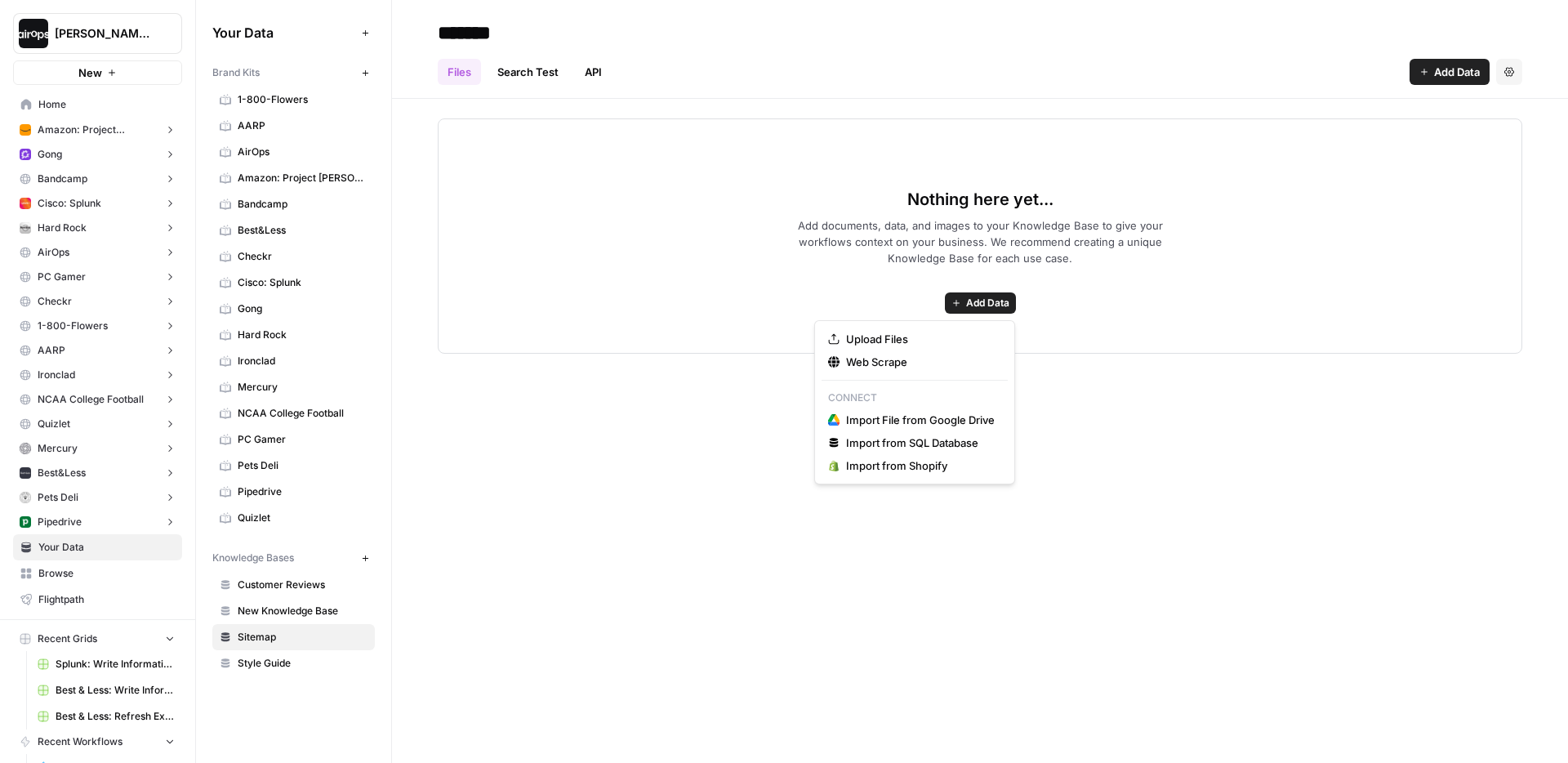
click at [995, 307] on span "Add Data" at bounding box center [987, 303] width 43 height 14
click at [908, 363] on span "Web Scrape" at bounding box center [920, 361] width 148 height 16
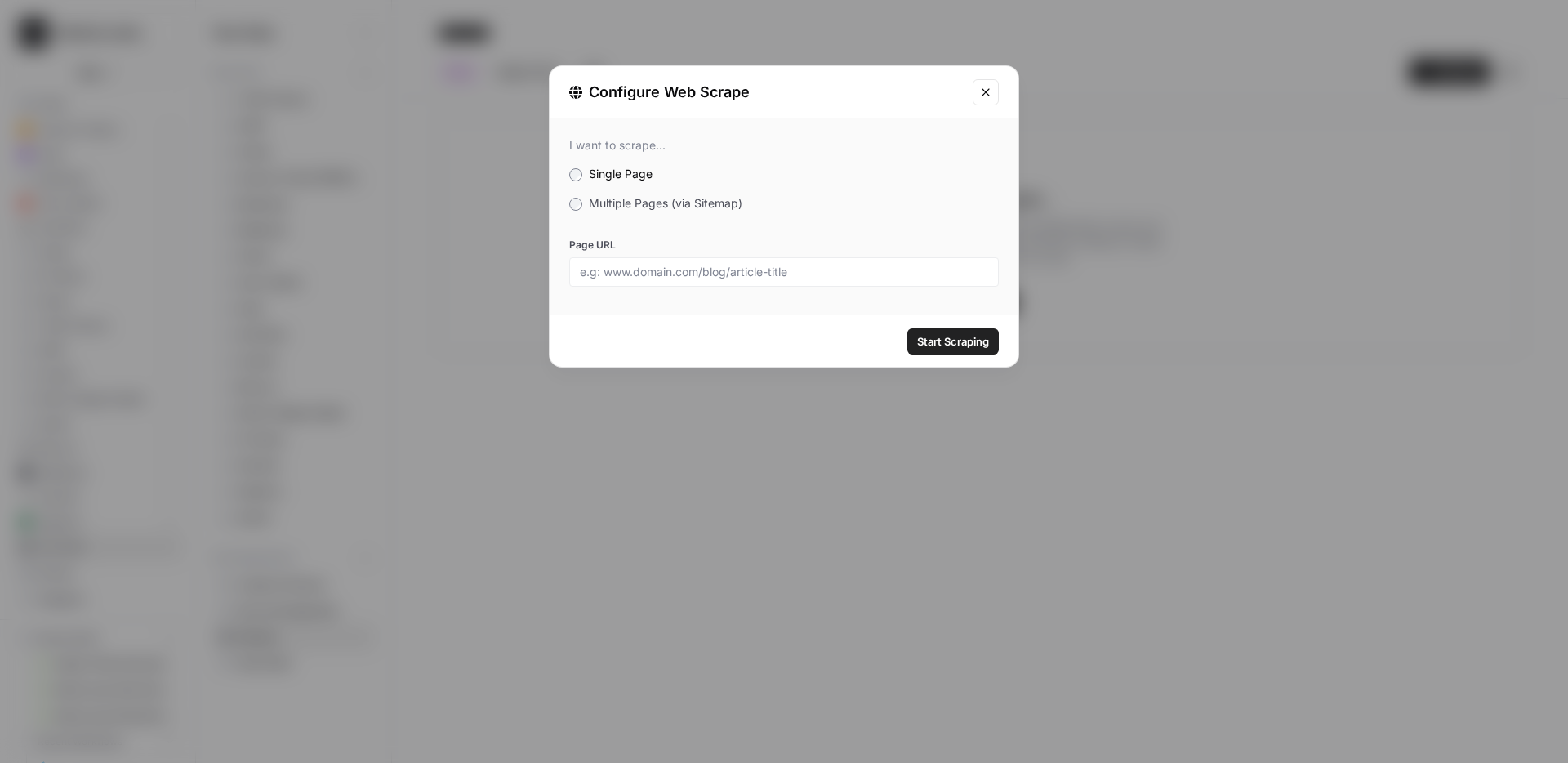
click at [592, 205] on span "Multiple Pages (via Sitemap)" at bounding box center [665, 203] width 153 height 14
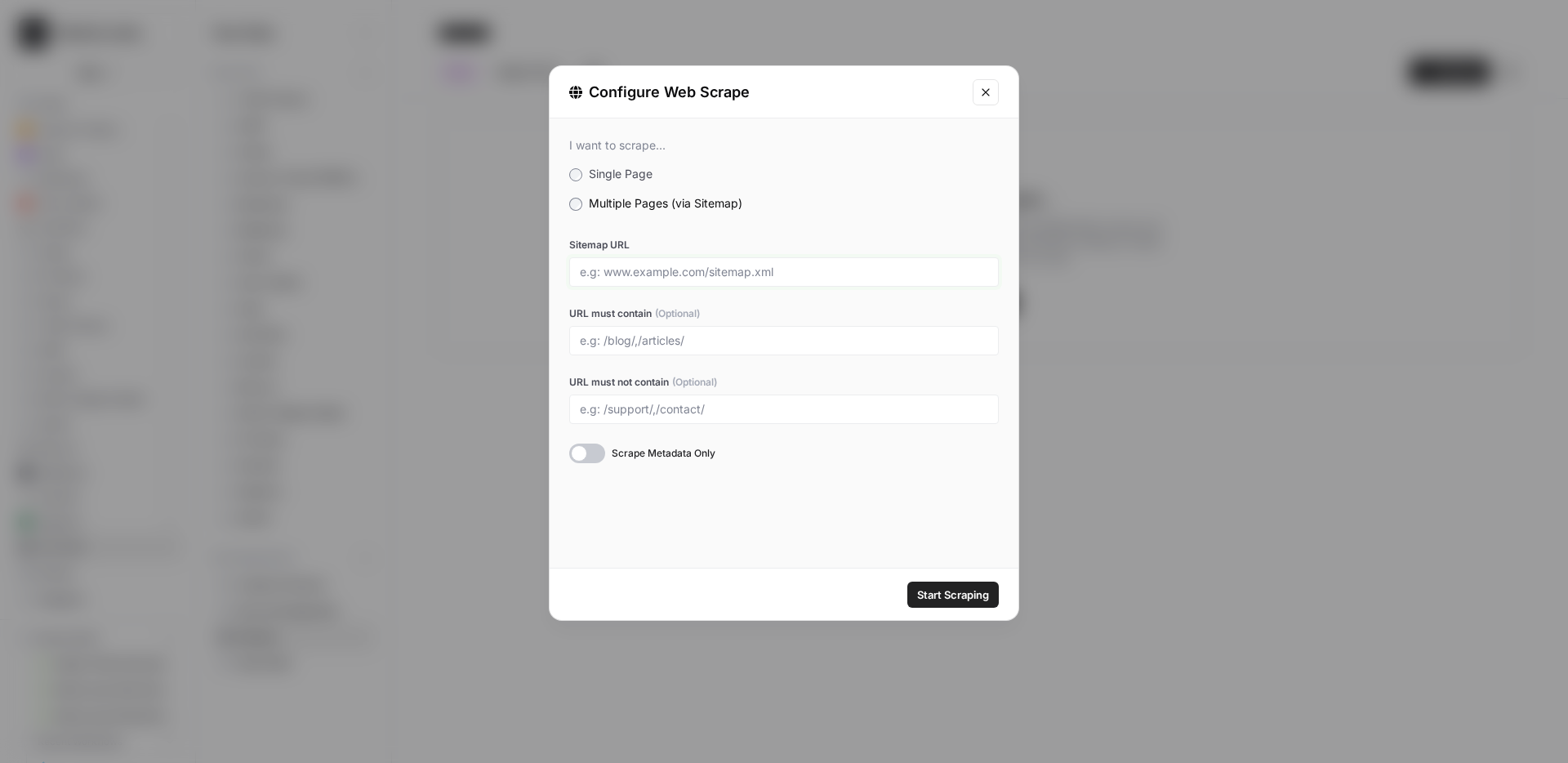
click at [640, 277] on input "Sitemap URL" at bounding box center [784, 271] width 409 height 14
paste input "[URL][DOMAIN_NAME]"
type input "[URL][DOMAIN_NAME]"
click at [800, 206] on label "Multiple Pages (via Sitemap)" at bounding box center [784, 203] width 430 height 16
click at [630, 343] on input "URL must contain (Optional)" at bounding box center [784, 340] width 409 height 14
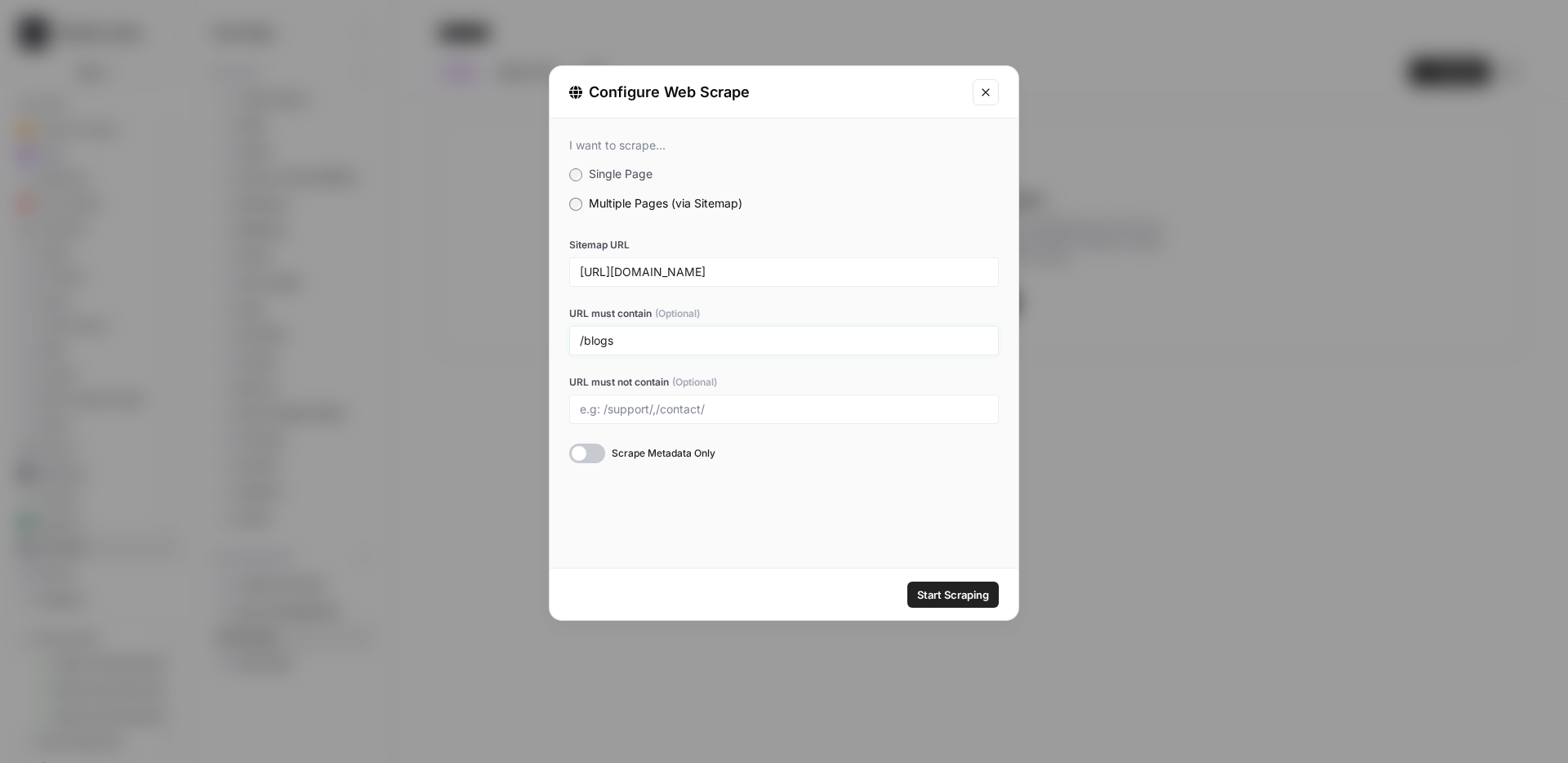
type input "/blogs"
click at [706, 505] on div "I want to scrape... Single Page Multiple Pages (via Sitemap) Sitemap URL [URL][…" at bounding box center [784, 343] width 469 height 449
click at [618, 333] on input "/blogs" at bounding box center [784, 340] width 409 height 14
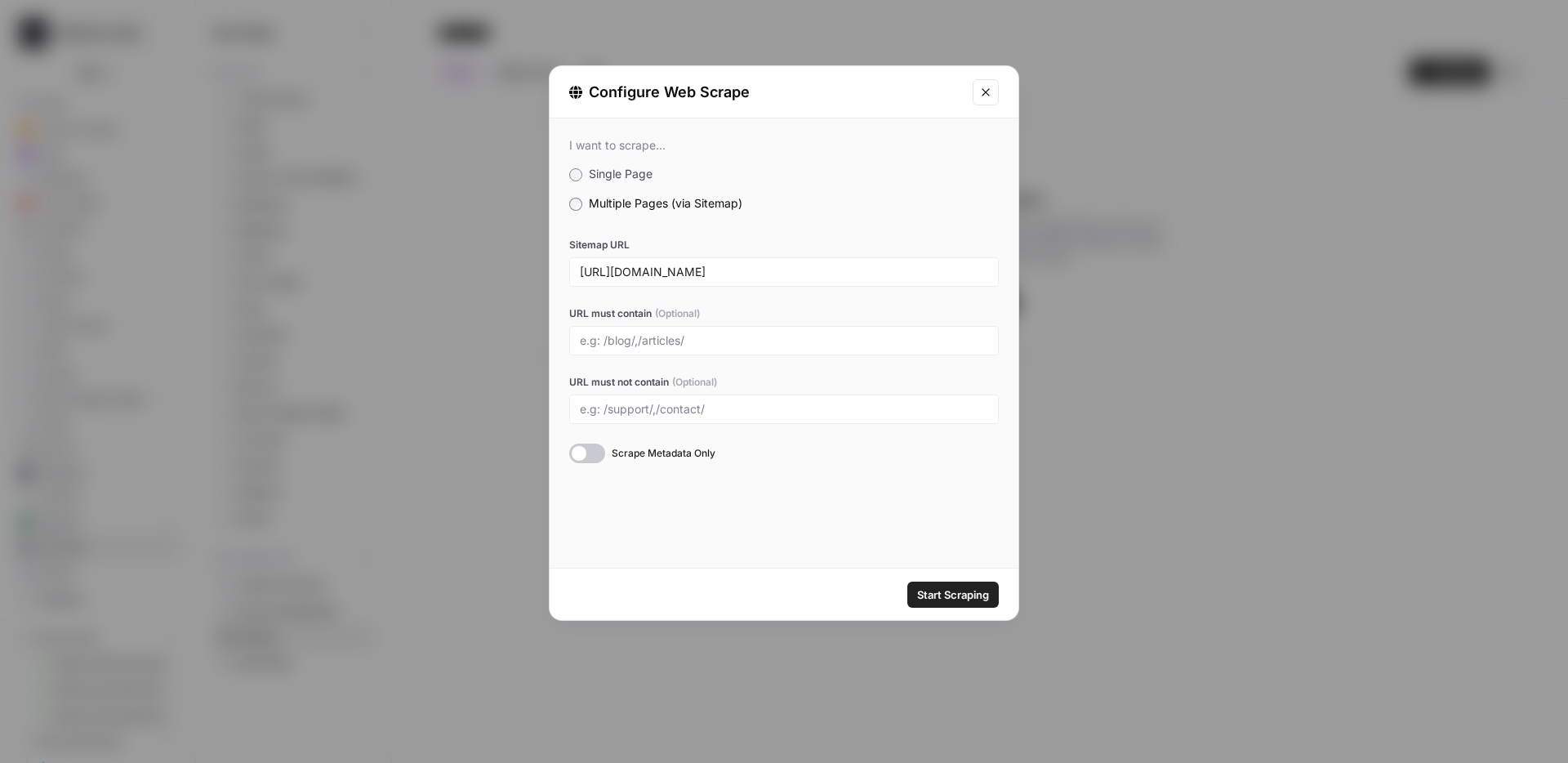
click at [646, 309] on label "URL must contain (Optional)" at bounding box center [784, 313] width 430 height 14
click at [646, 333] on input "URL must contain (Optional)" at bounding box center [784, 340] width 409 height 14
type input "."
click at [751, 493] on div "I want to scrape... Single Page Multiple Pages (via Sitemap) Sitemap URL [URL][…" at bounding box center [784, 343] width 469 height 449
click at [585, 341] on input "/blog" at bounding box center [784, 340] width 409 height 14
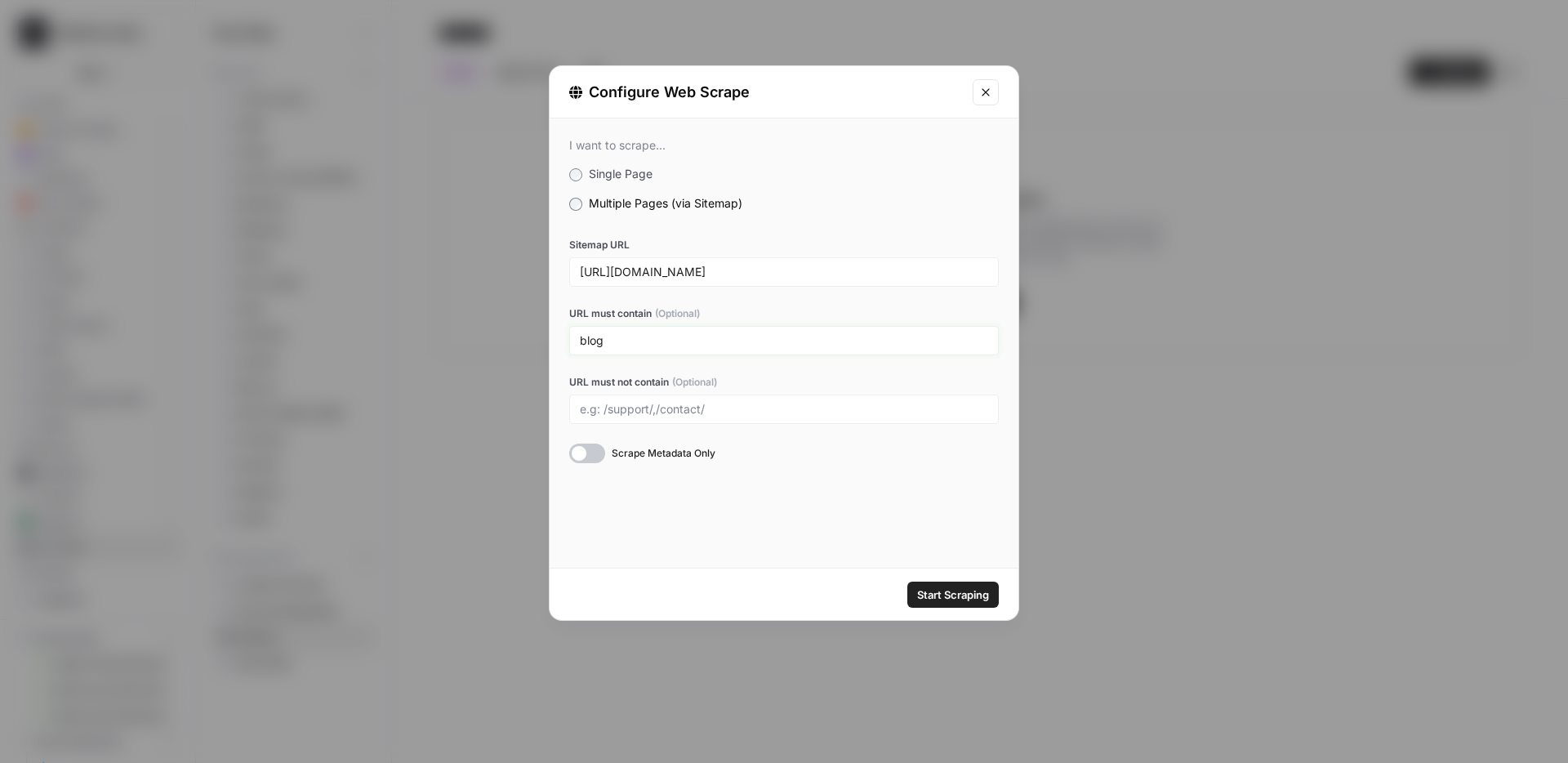
type input "blog"
click at [694, 521] on div "I want to scrape... Single Page Multiple Pages (via Sitemap) Sitemap URL [URL][…" at bounding box center [784, 343] width 469 height 449
click at [960, 589] on span "Start Scraping" at bounding box center [952, 595] width 72 height 16
click at [864, 595] on div "Start Scraping" at bounding box center [784, 595] width 469 height 52
